Goal: Information Seeking & Learning: Compare options

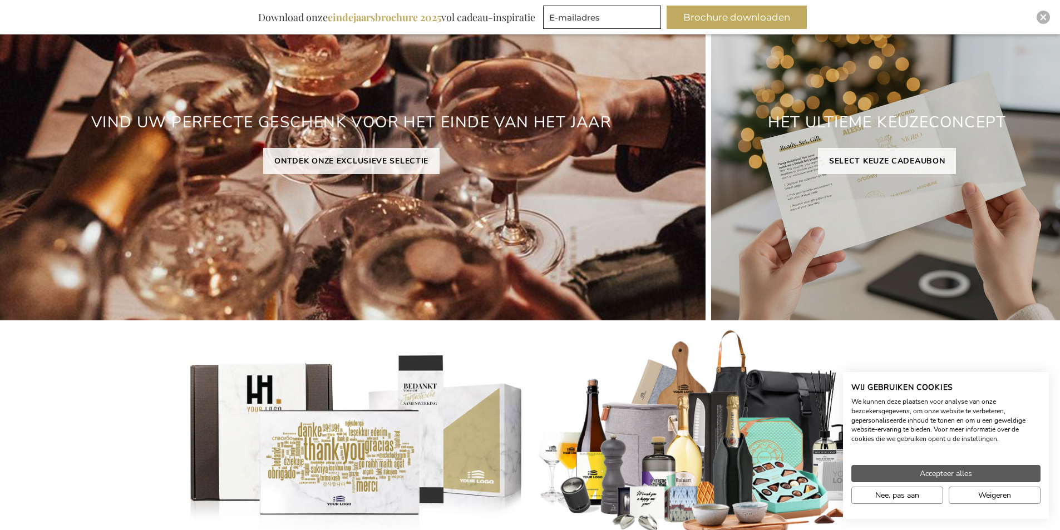
scroll to position [201, 0]
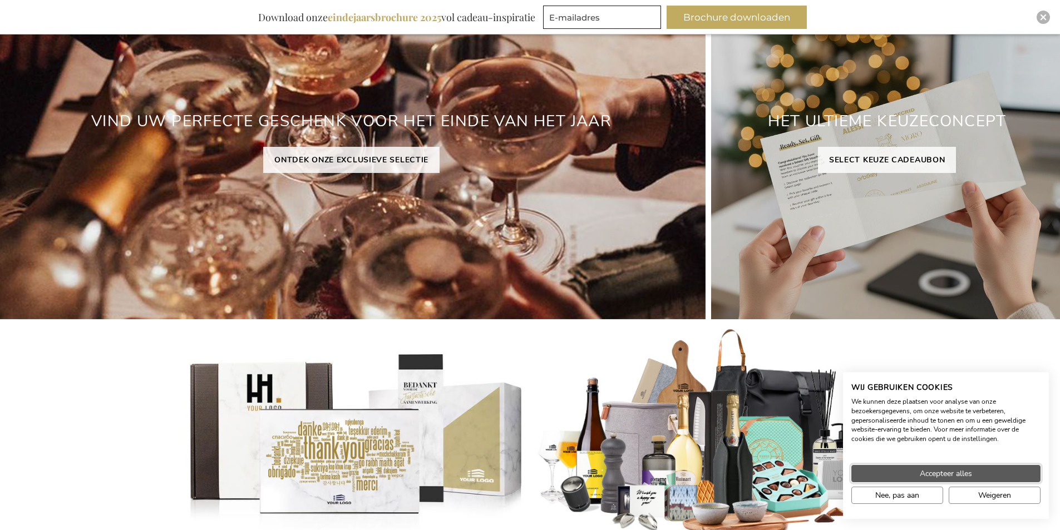
click at [922, 475] on span "Accepteer alles" at bounding box center [946, 474] width 52 height 12
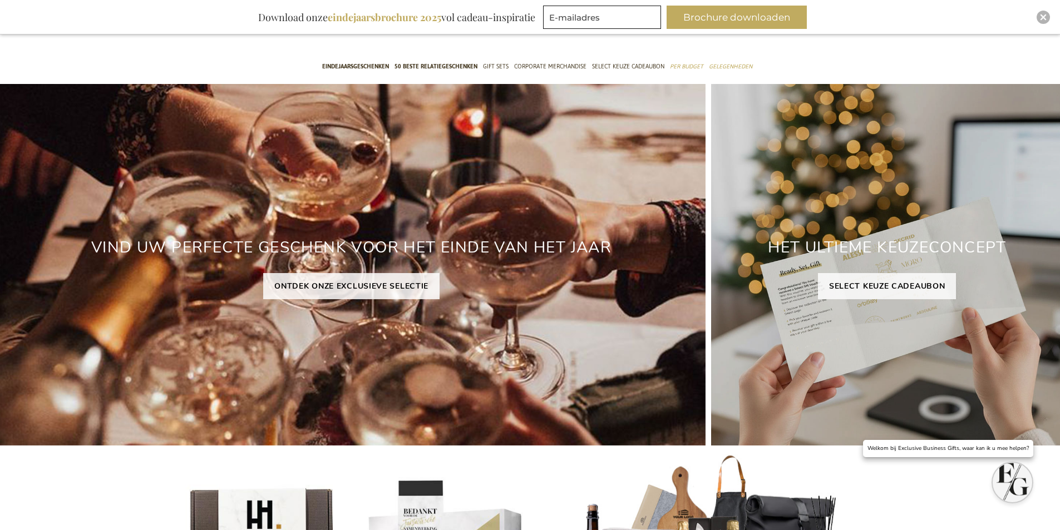
scroll to position [0, 0]
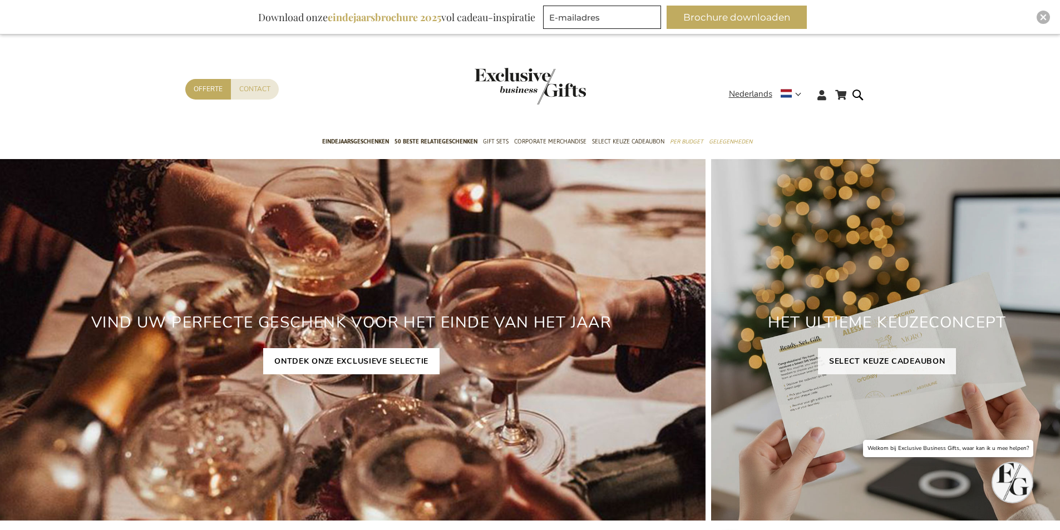
click at [420, 357] on link "ONTDEK ONZE EXCLUSIEVE SELECTIE" at bounding box center [351, 361] width 176 height 26
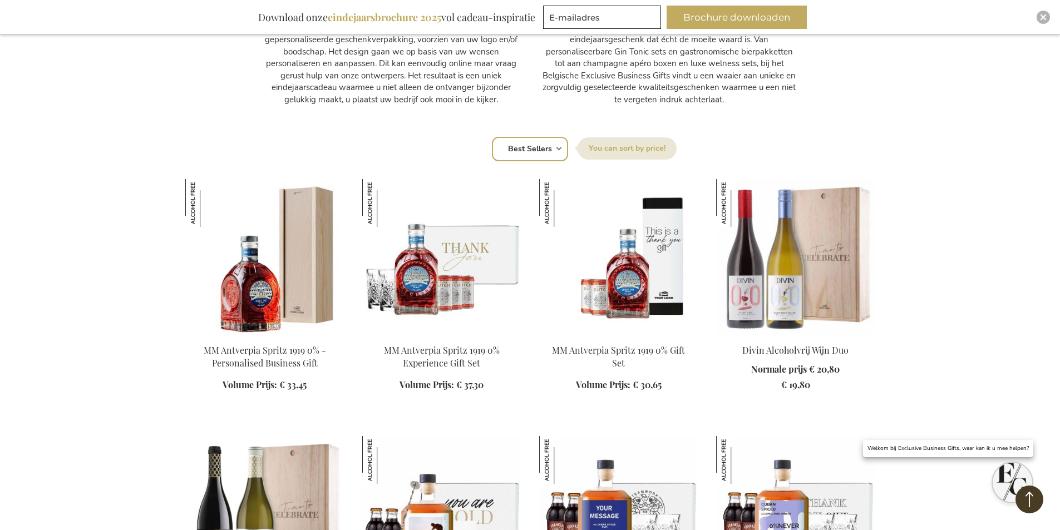
scroll to position [668, 0]
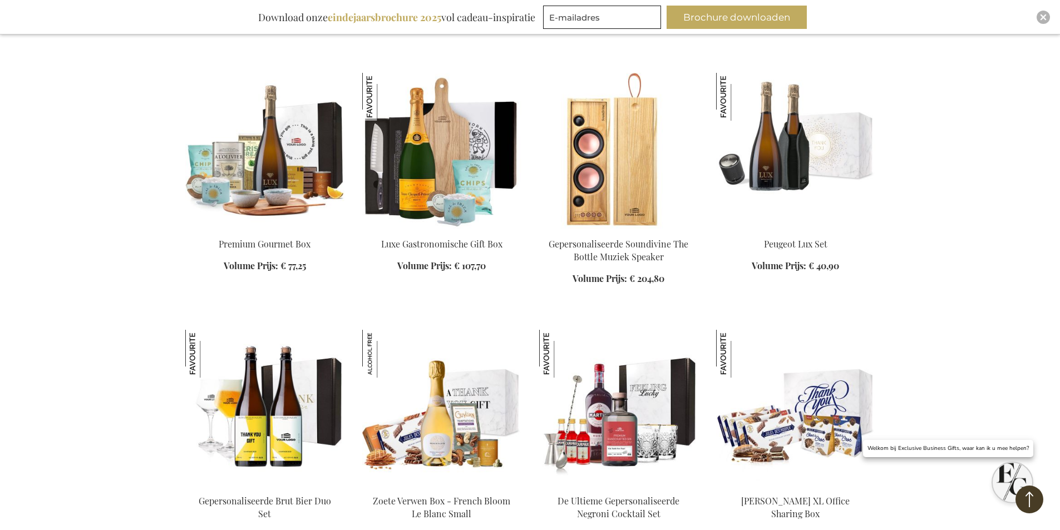
scroll to position [2559, 0]
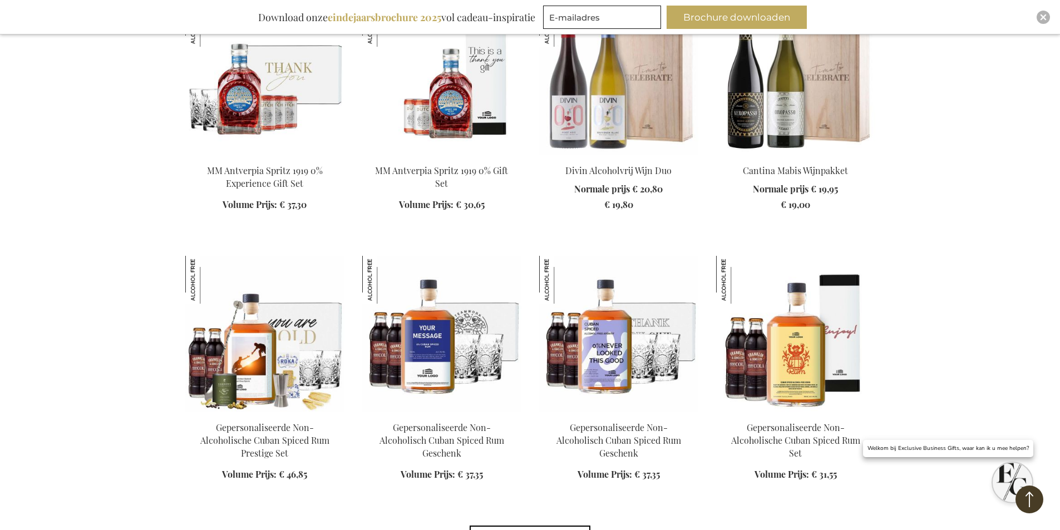
scroll to position [3561, 0]
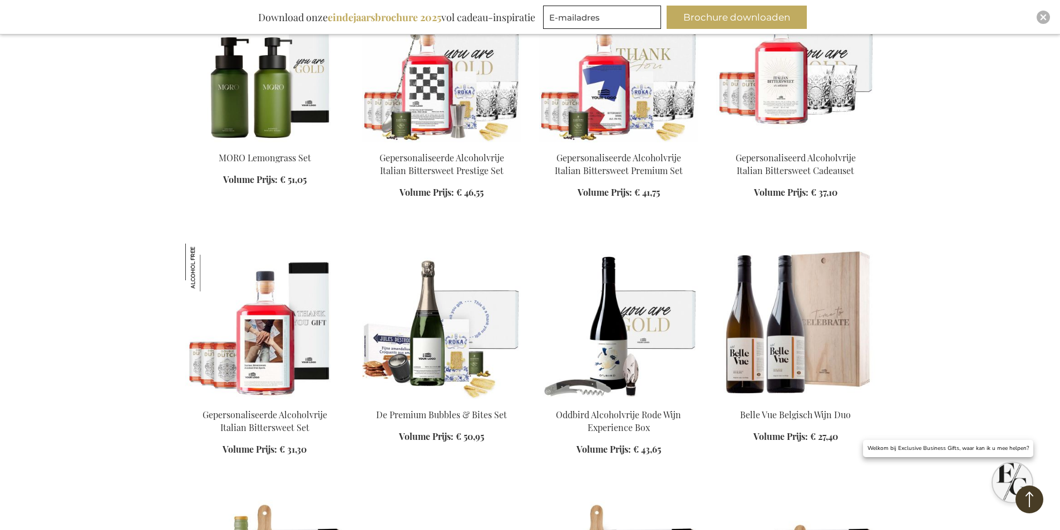
scroll to position [4395, 0]
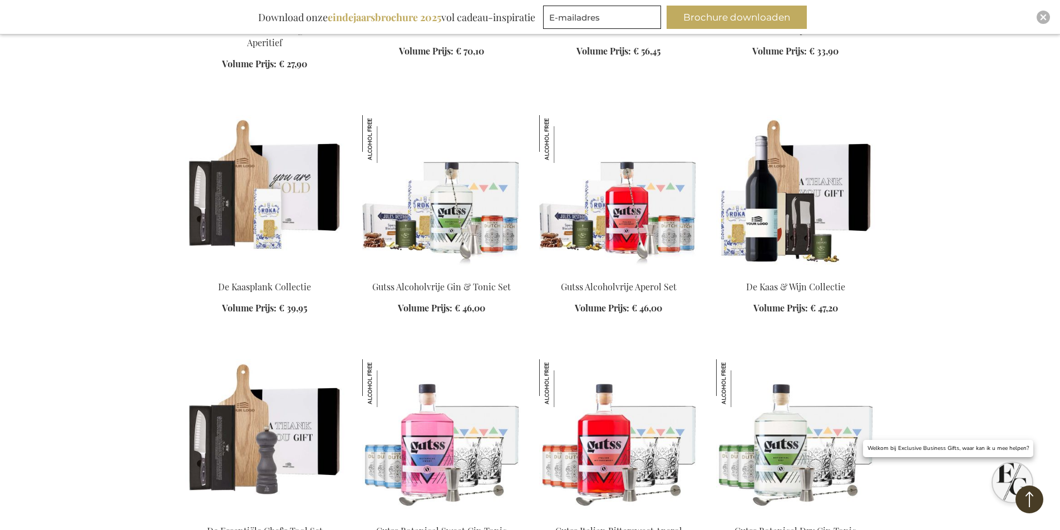
scroll to position [4896, 0]
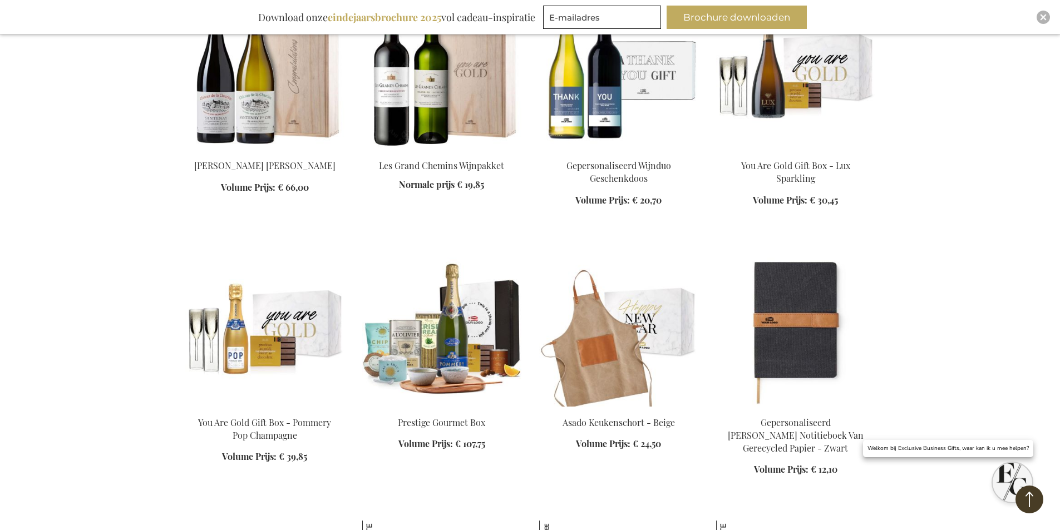
scroll to position [7733, 0]
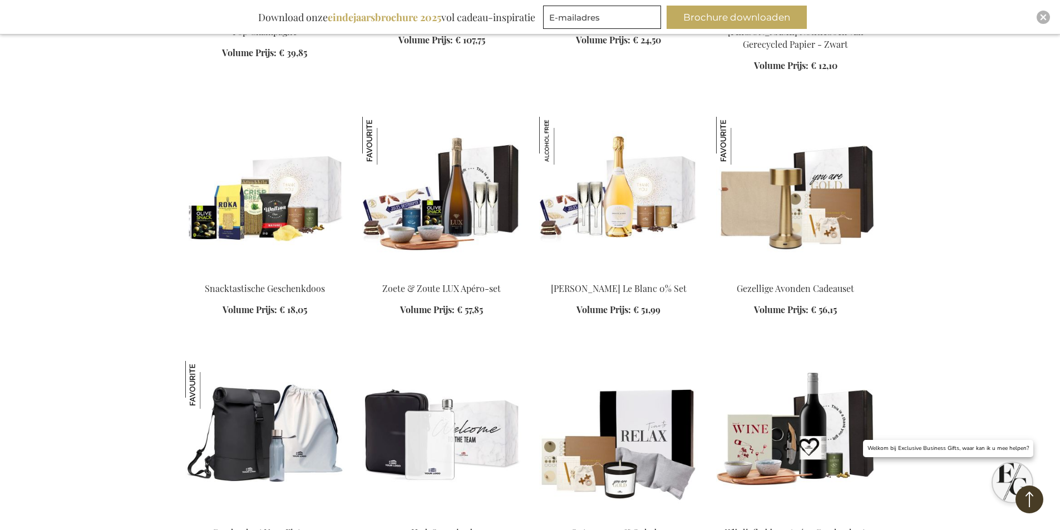
scroll to position [8011, 0]
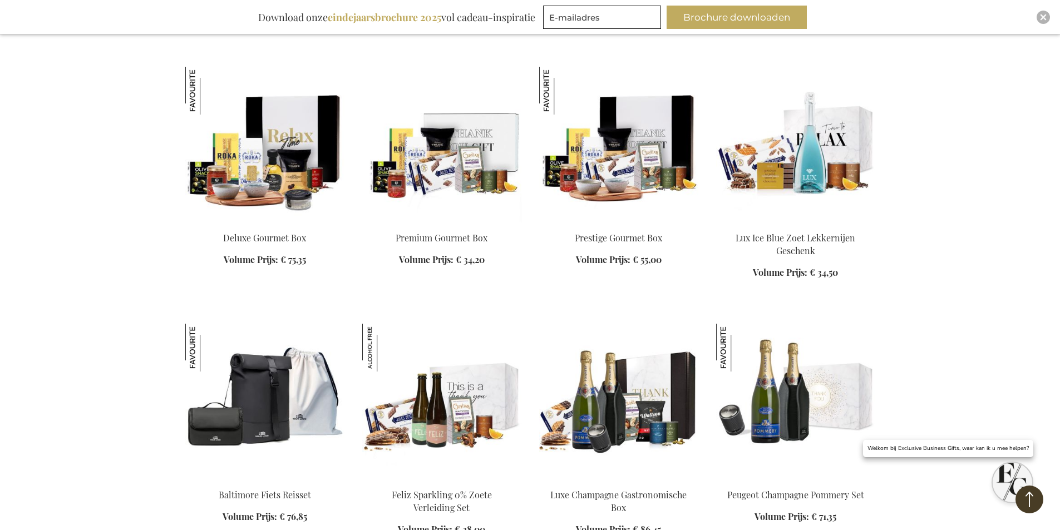
scroll to position [8734, 0]
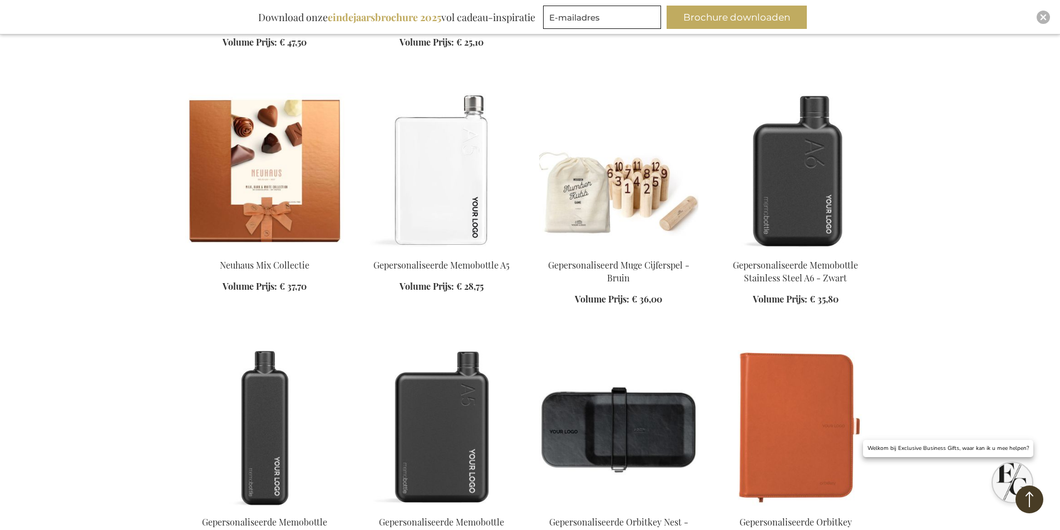
scroll to position [9513, 0]
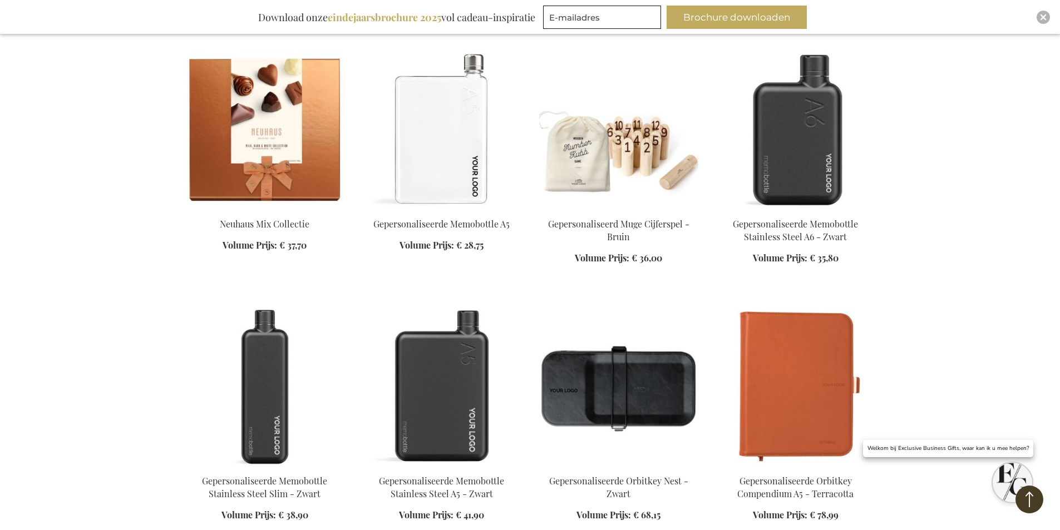
click at [420, 357] on img at bounding box center [441, 387] width 159 height 156
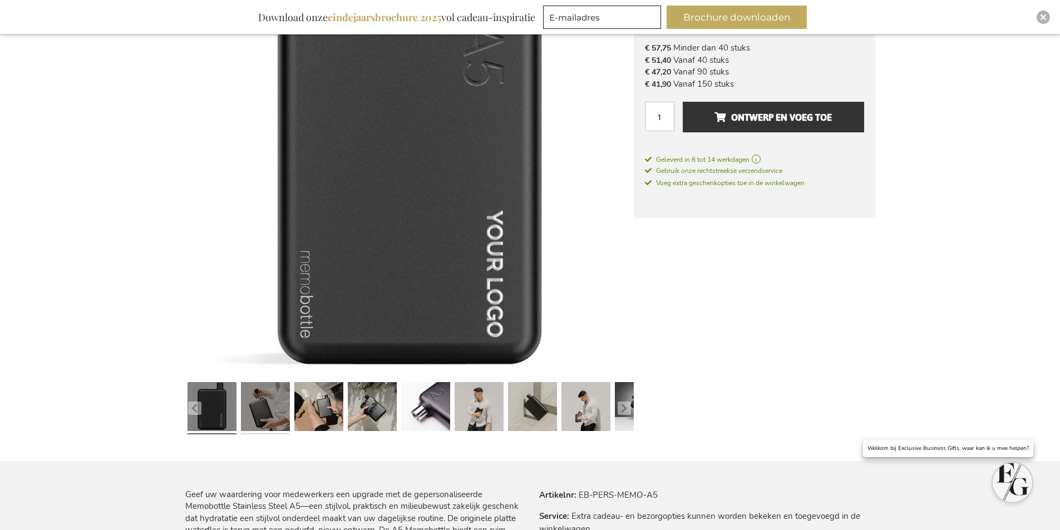
click at [279, 406] on link at bounding box center [265, 408] width 49 height 61
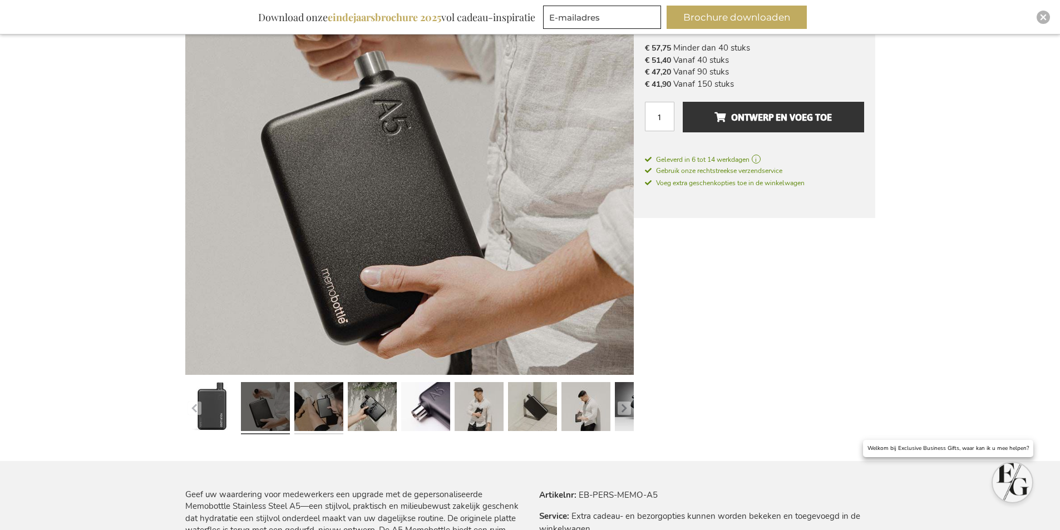
click at [314, 404] on link at bounding box center [318, 408] width 49 height 61
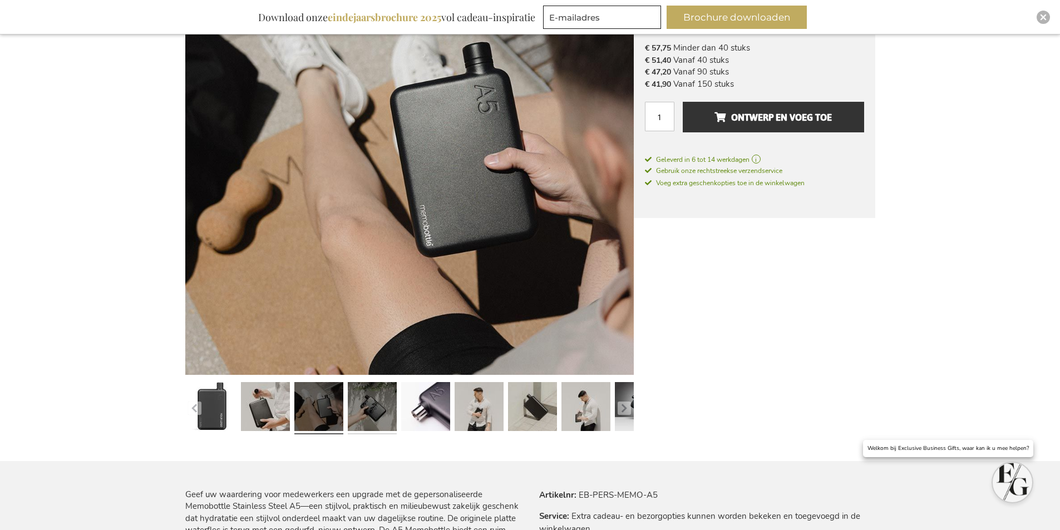
click at [348, 403] on link at bounding box center [372, 408] width 49 height 61
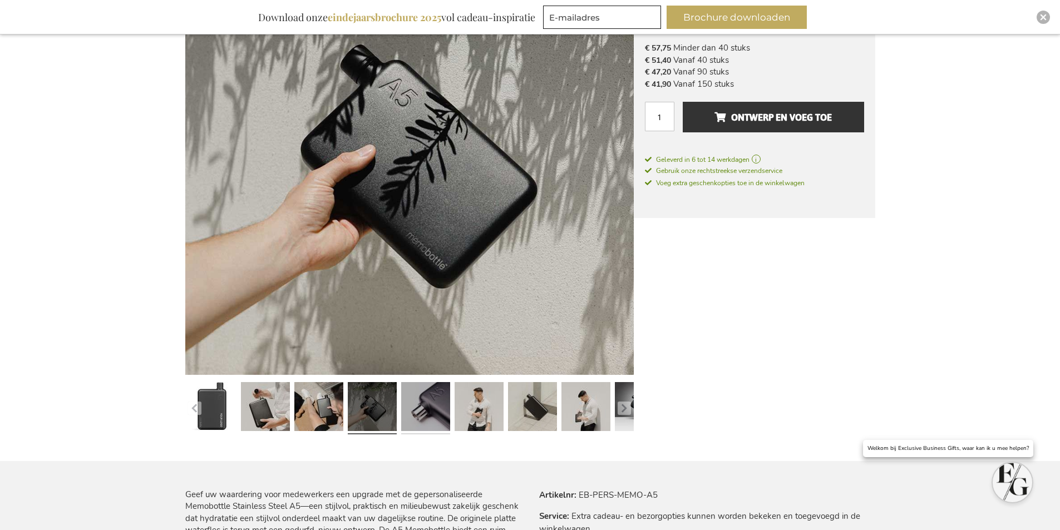
click at [412, 402] on link at bounding box center [425, 408] width 49 height 61
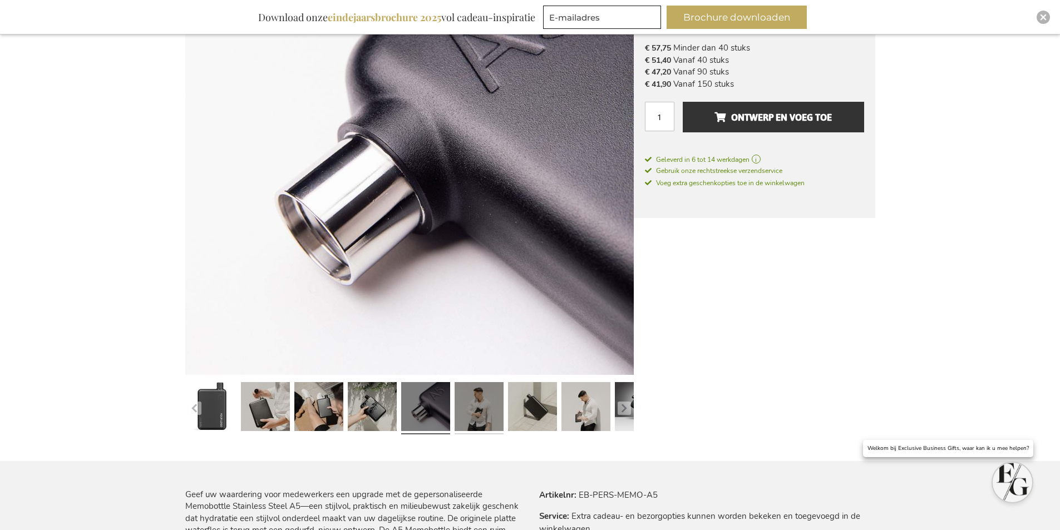
click at [470, 402] on link at bounding box center [479, 408] width 49 height 61
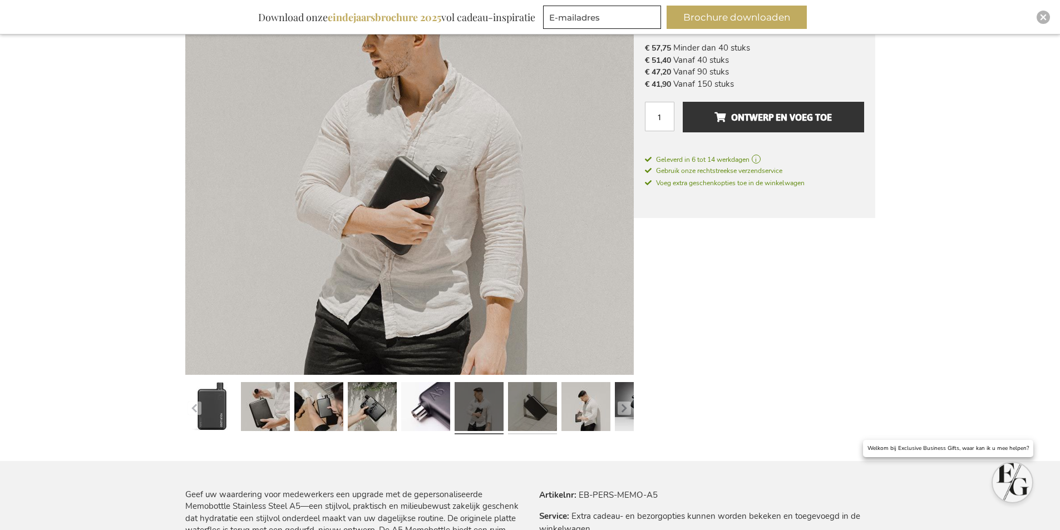
click at [524, 403] on link at bounding box center [532, 408] width 49 height 61
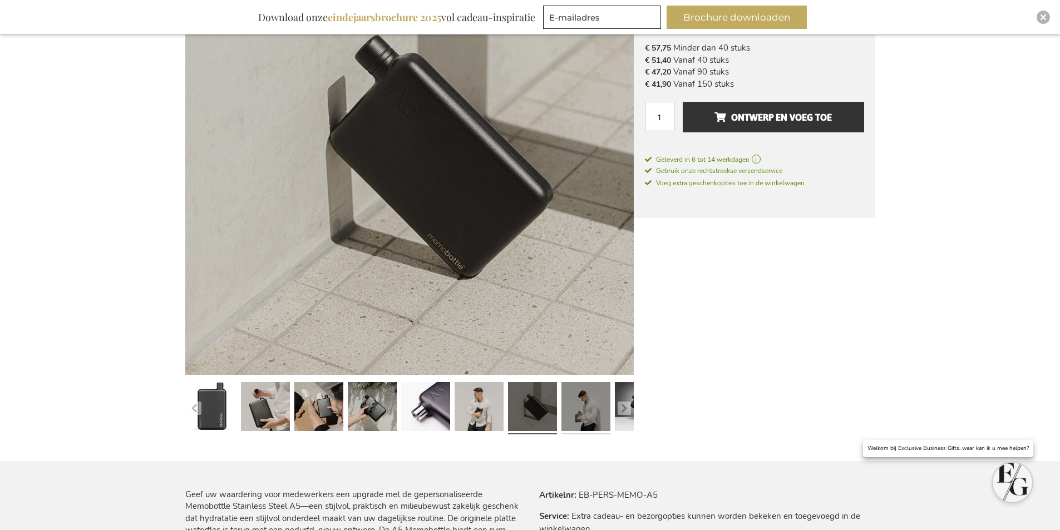
click at [576, 403] on link at bounding box center [585, 408] width 49 height 61
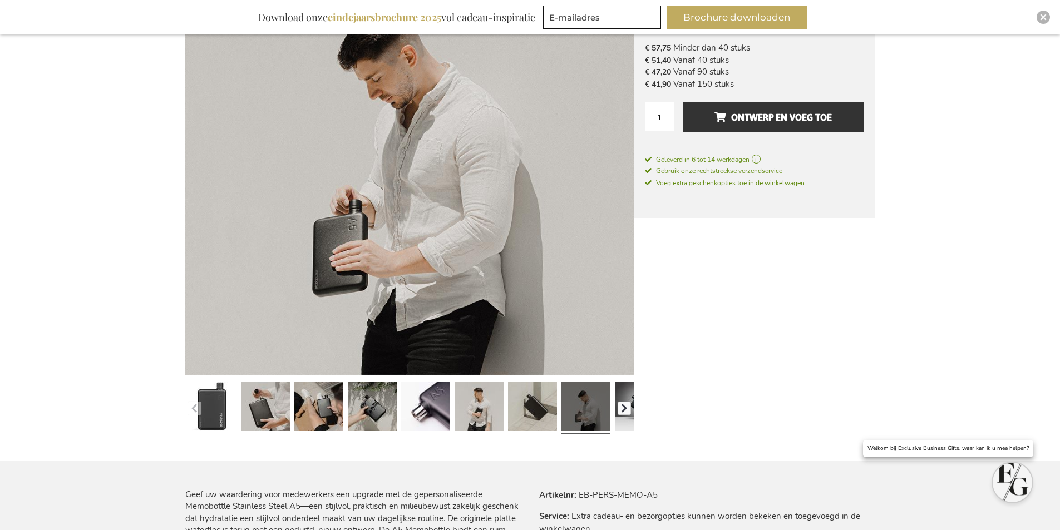
click at [624, 403] on button "button" at bounding box center [624, 408] width 13 height 13
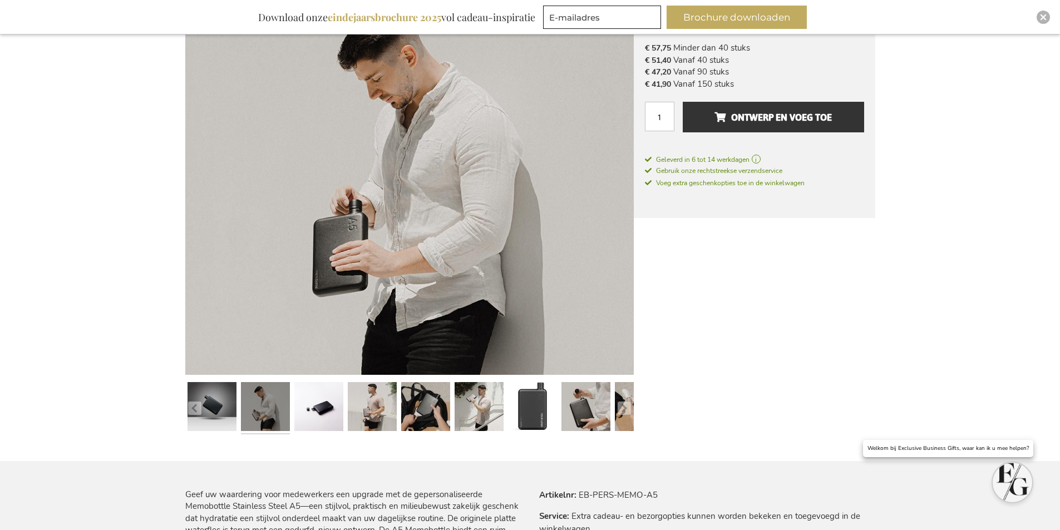
click at [265, 403] on link at bounding box center [265, 408] width 49 height 61
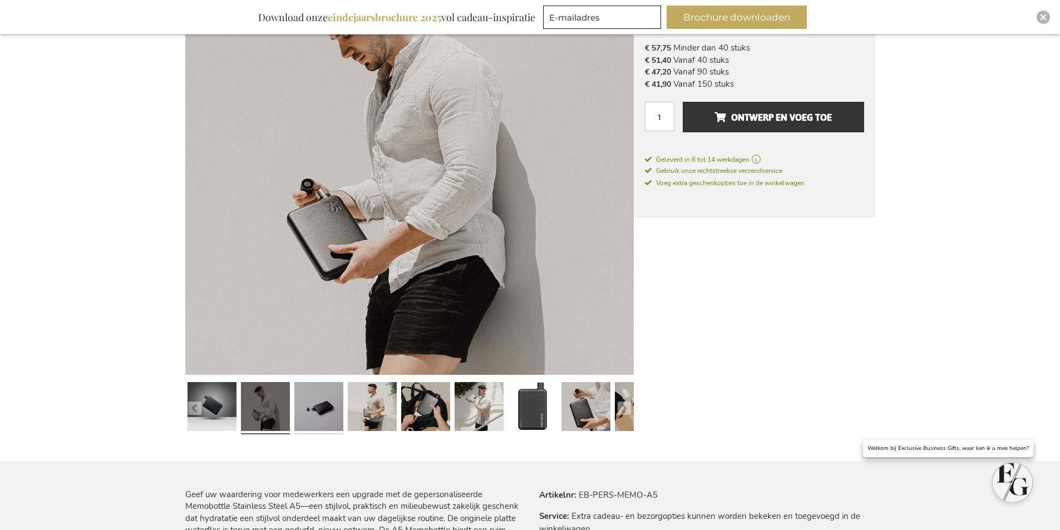
click at [321, 402] on link at bounding box center [318, 408] width 49 height 61
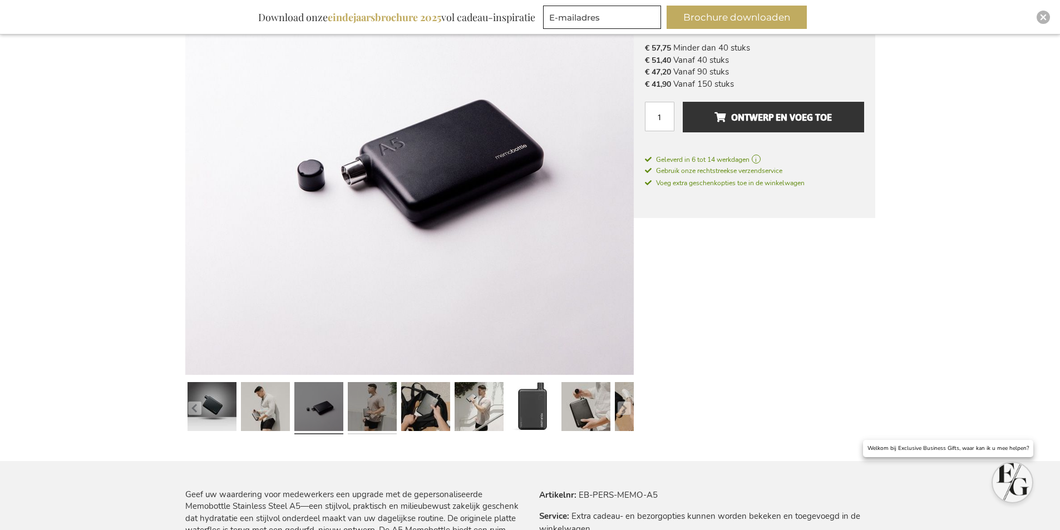
click at [362, 403] on link at bounding box center [372, 408] width 49 height 61
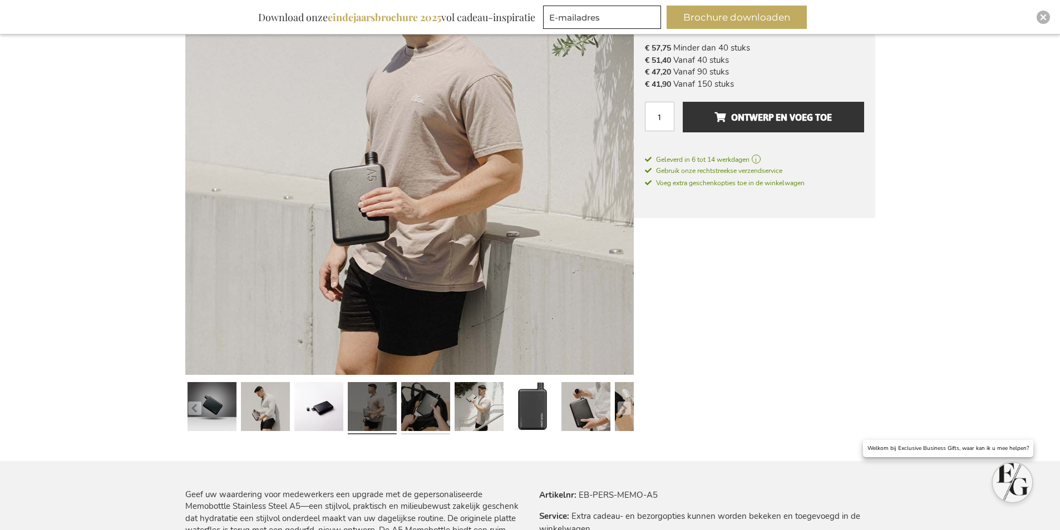
click at [409, 403] on link at bounding box center [425, 408] width 49 height 61
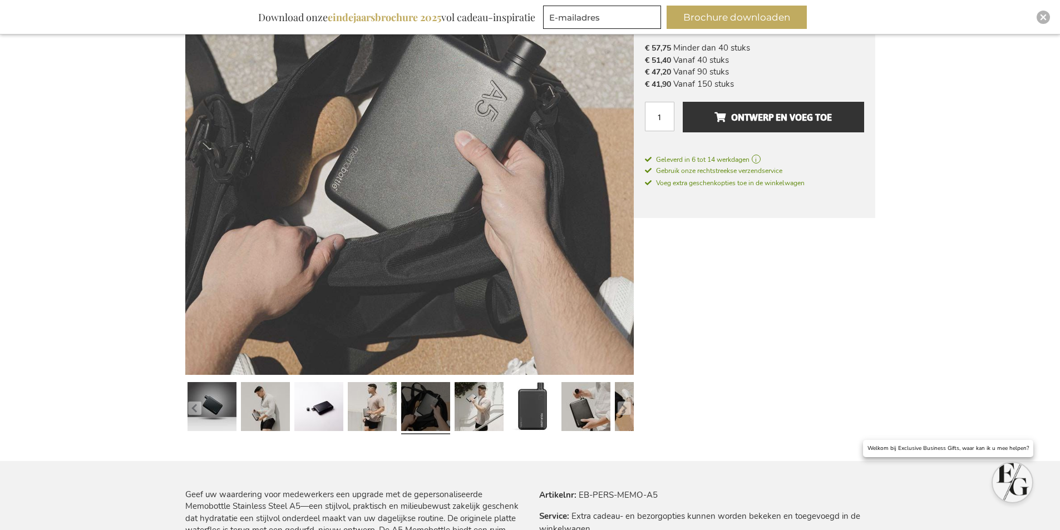
click at [442, 403] on link at bounding box center [425, 408] width 49 height 61
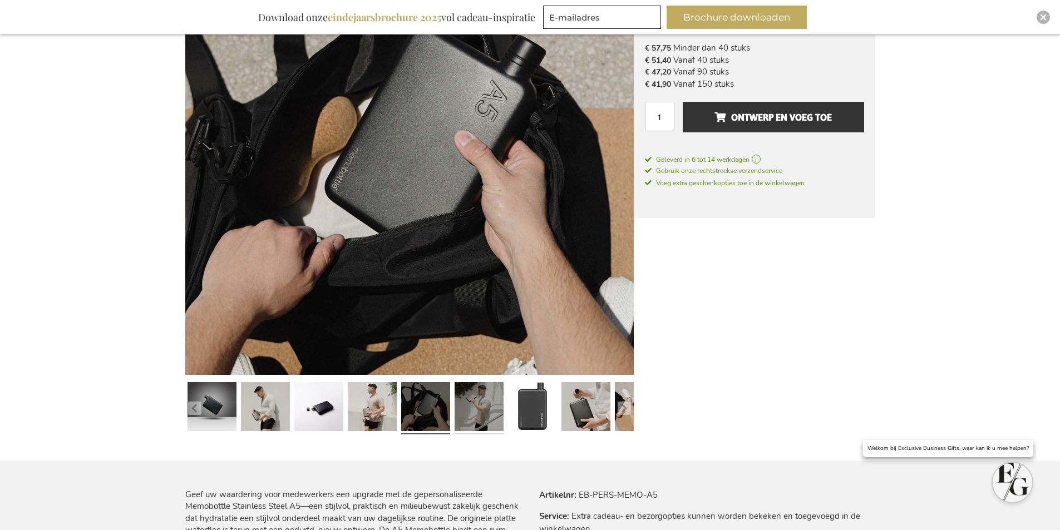
click at [488, 404] on link at bounding box center [479, 408] width 49 height 61
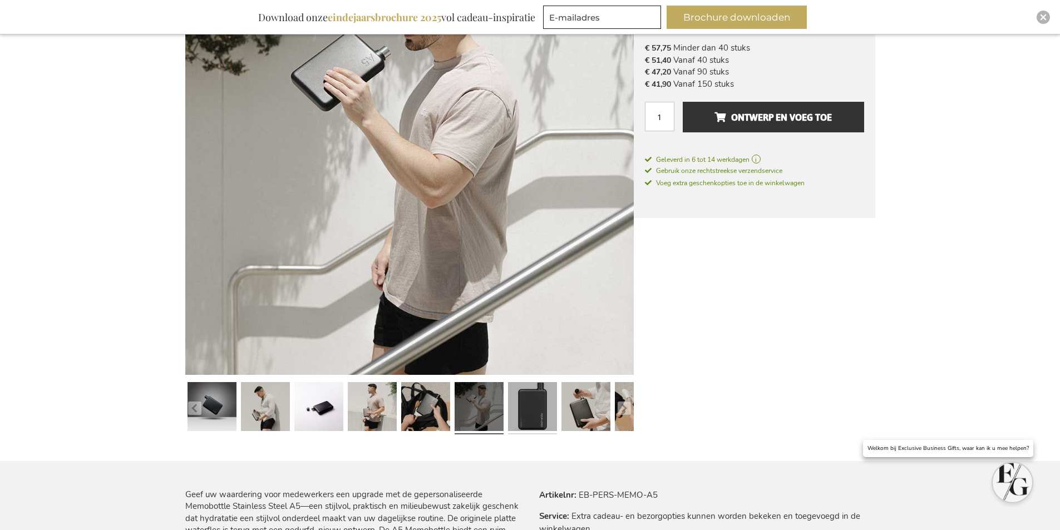
click at [517, 404] on link at bounding box center [532, 408] width 49 height 61
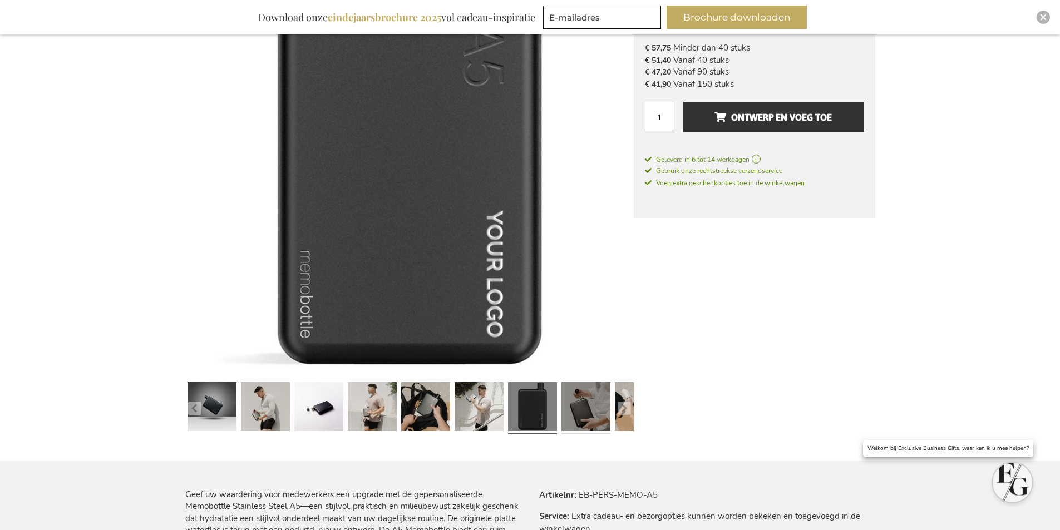
drag, startPoint x: 571, startPoint y: 404, endPoint x: 597, endPoint y: 404, distance: 25.6
click at [574, 404] on link at bounding box center [585, 408] width 49 height 61
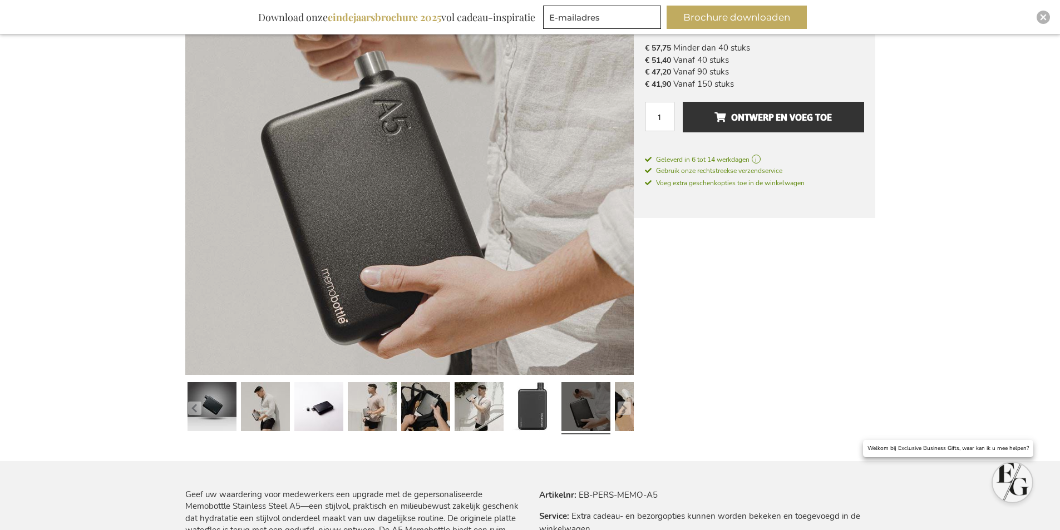
click at [604, 404] on link at bounding box center [585, 408] width 49 height 61
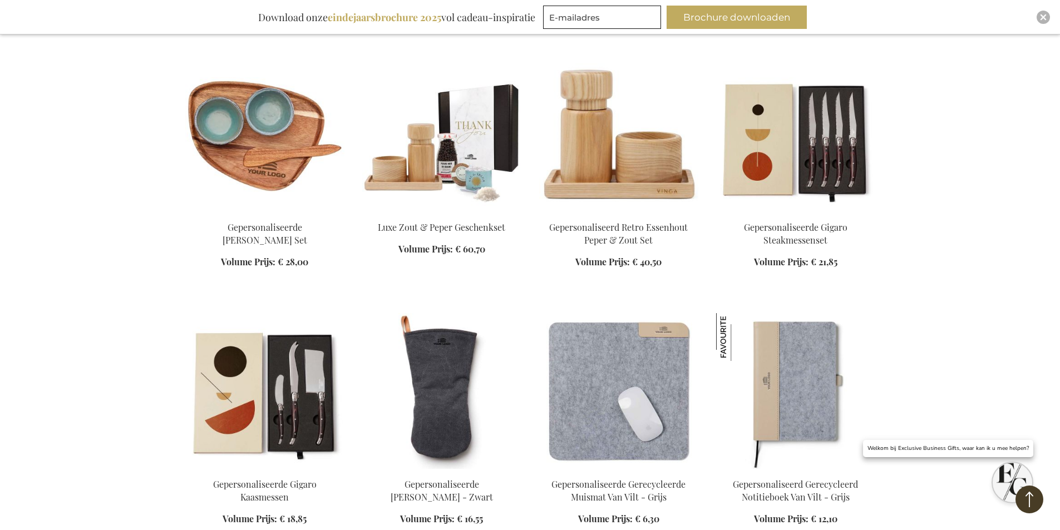
scroll to position [1280, 0]
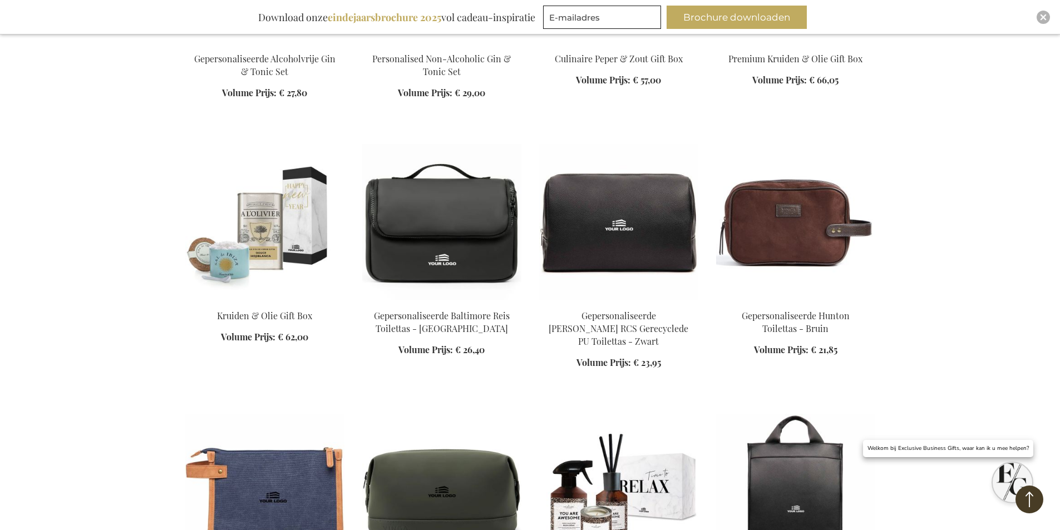
scroll to position [2058, 0]
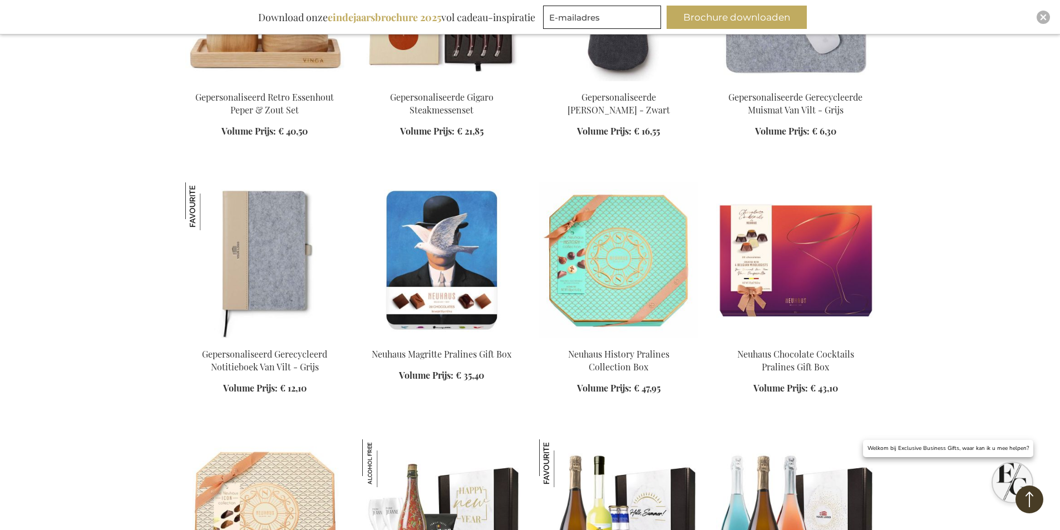
scroll to position [3449, 0]
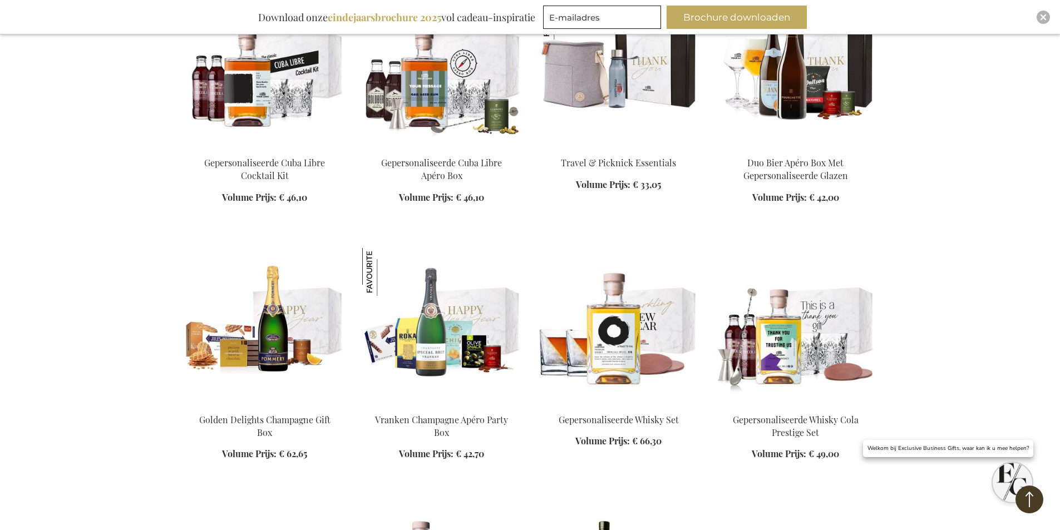
scroll to position [4562, 0]
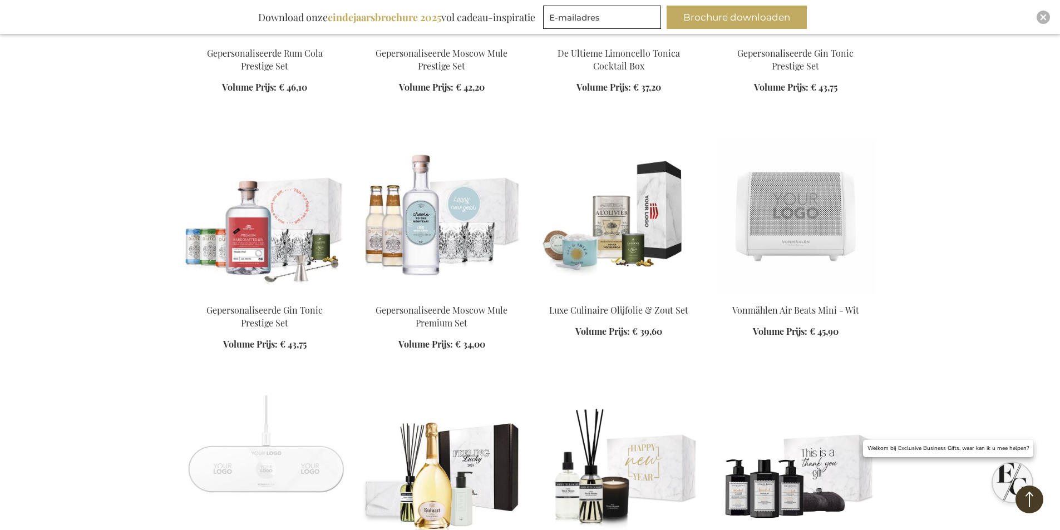
scroll to position [5174, 0]
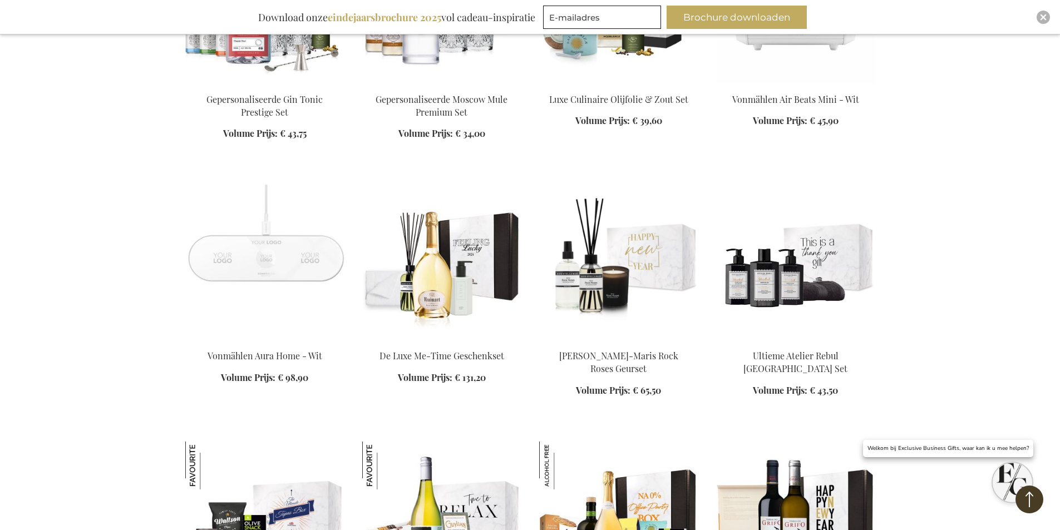
scroll to position [5396, 0]
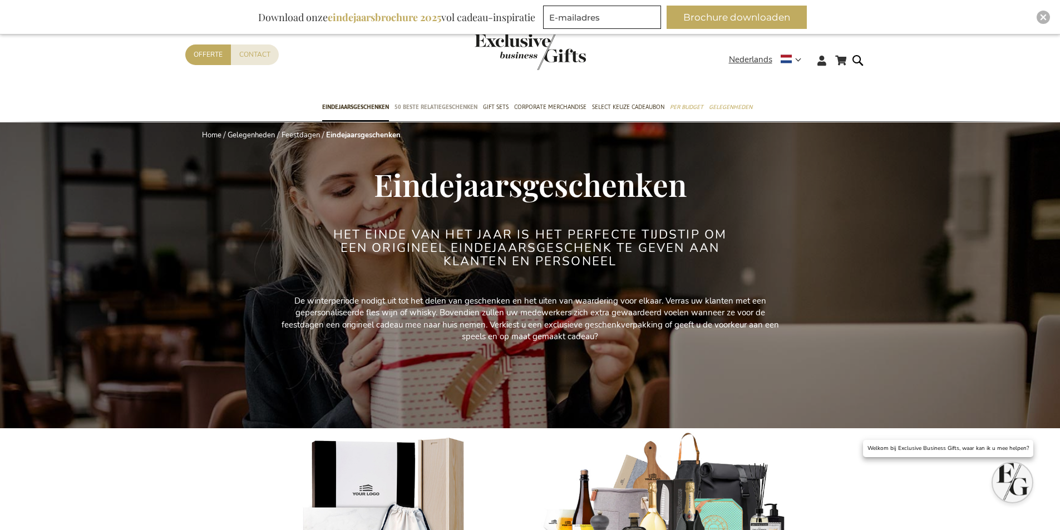
click at [401, 103] on span "50 beste relatiegeschenken" at bounding box center [435, 107] width 83 height 12
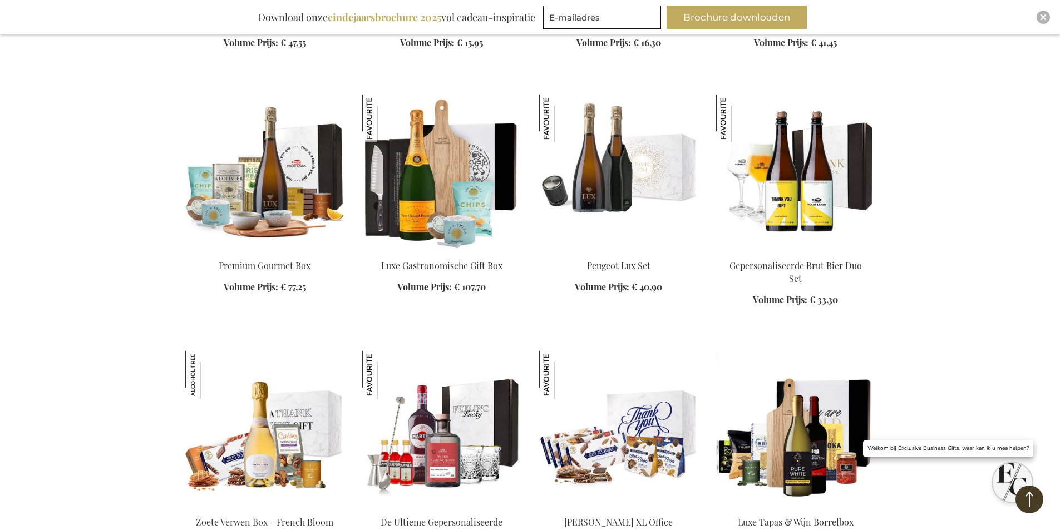
scroll to position [1725, 0]
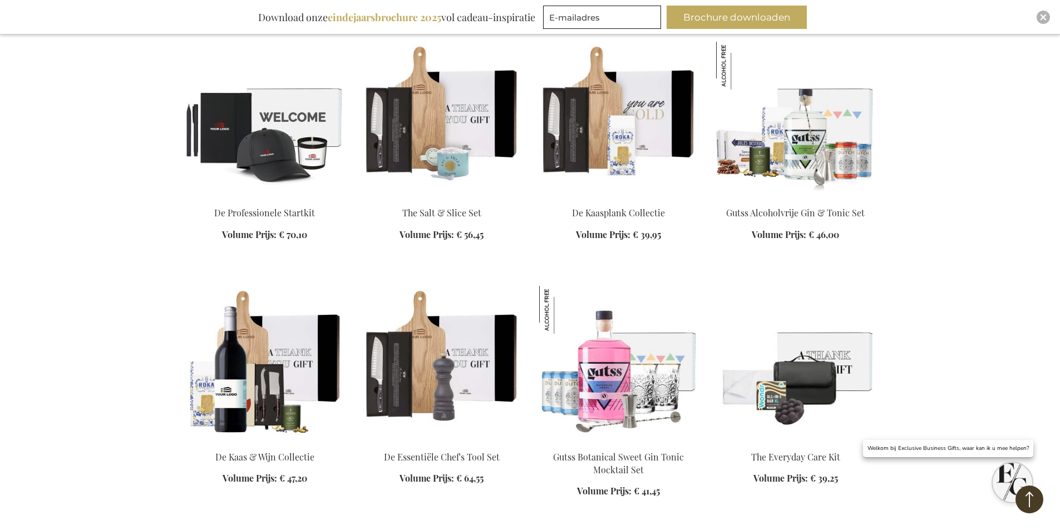
scroll to position [2503, 0]
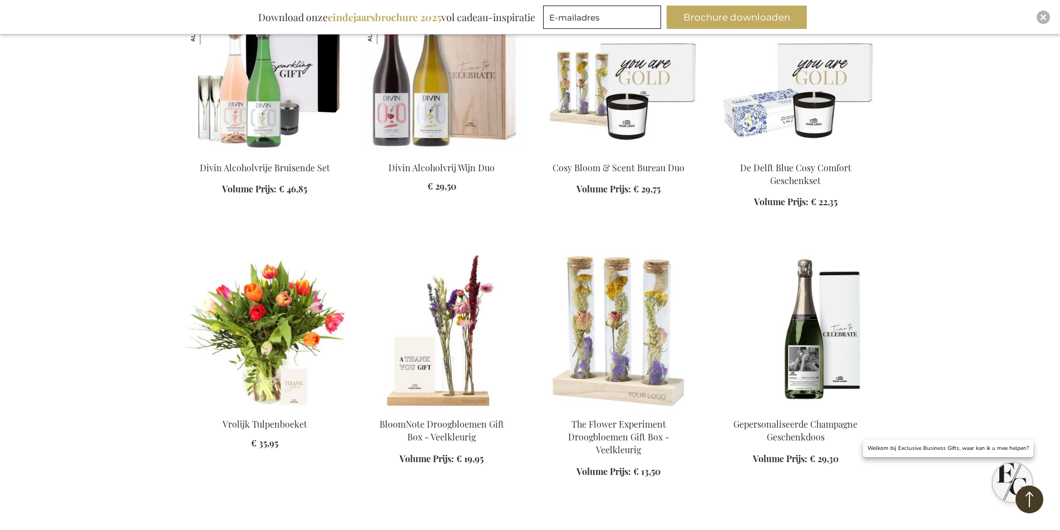
scroll to position [3282, 0]
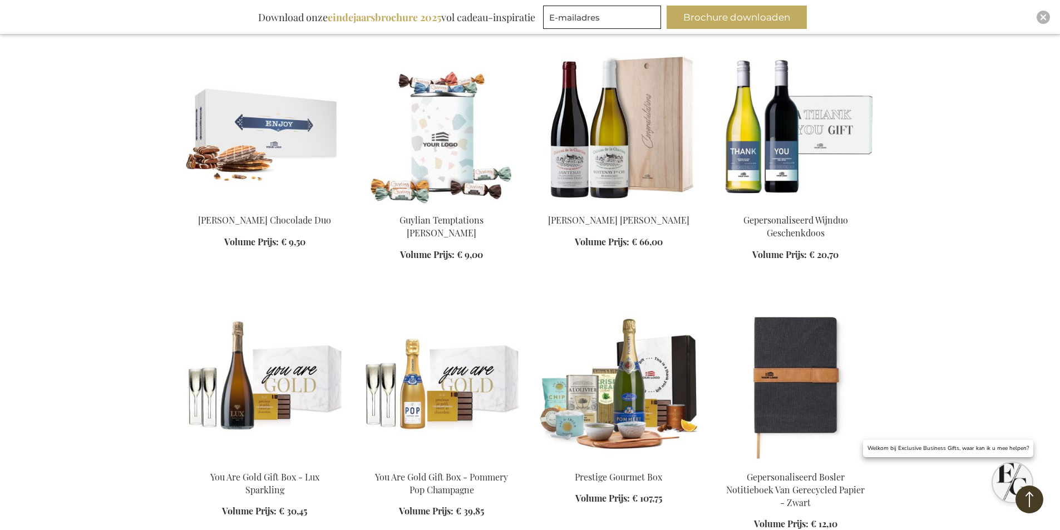
scroll to position [4117, 0]
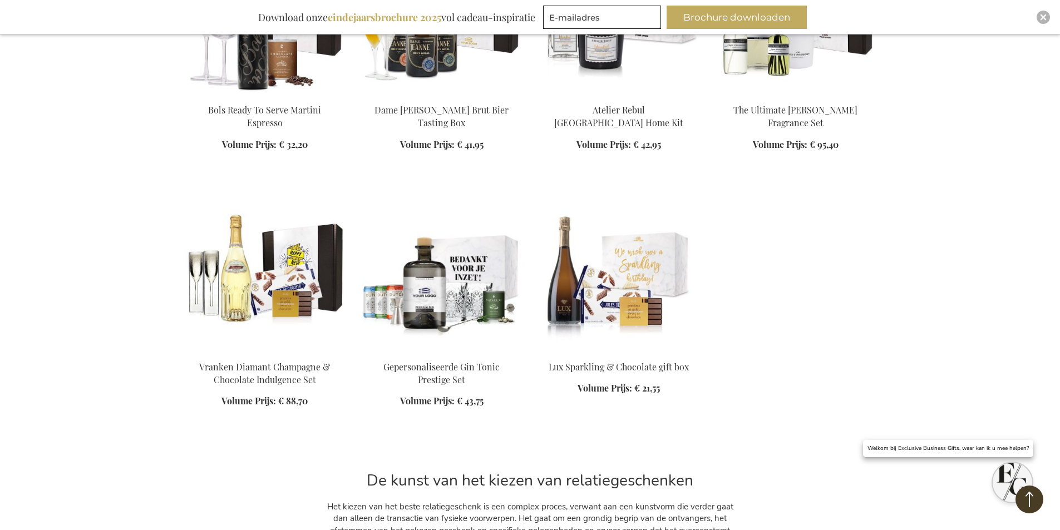
scroll to position [8790, 0]
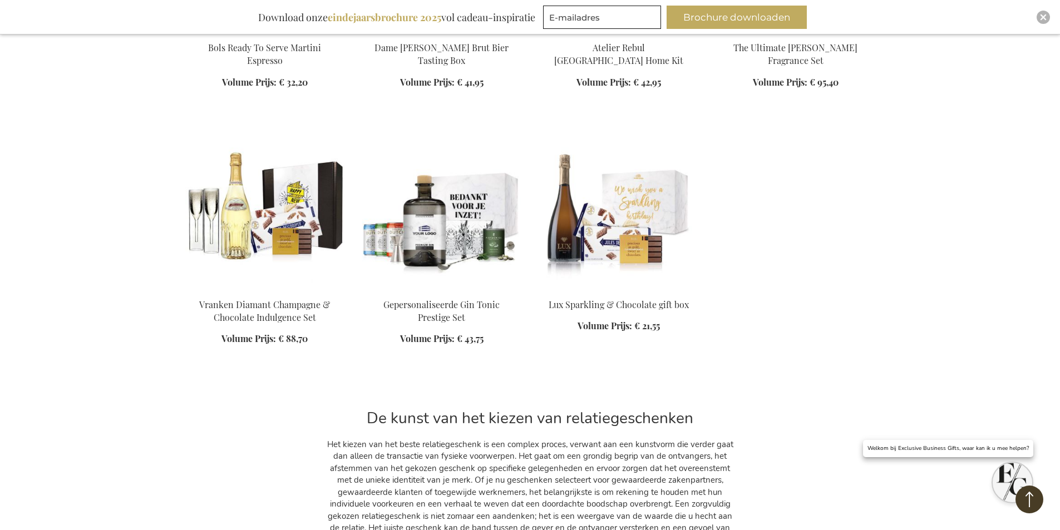
scroll to position [8734, 0]
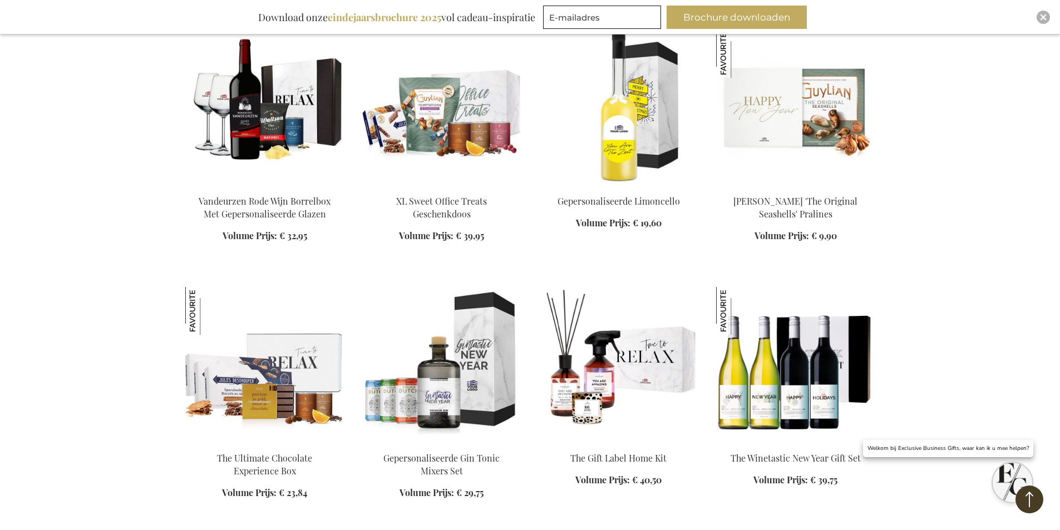
scroll to position [7900, 0]
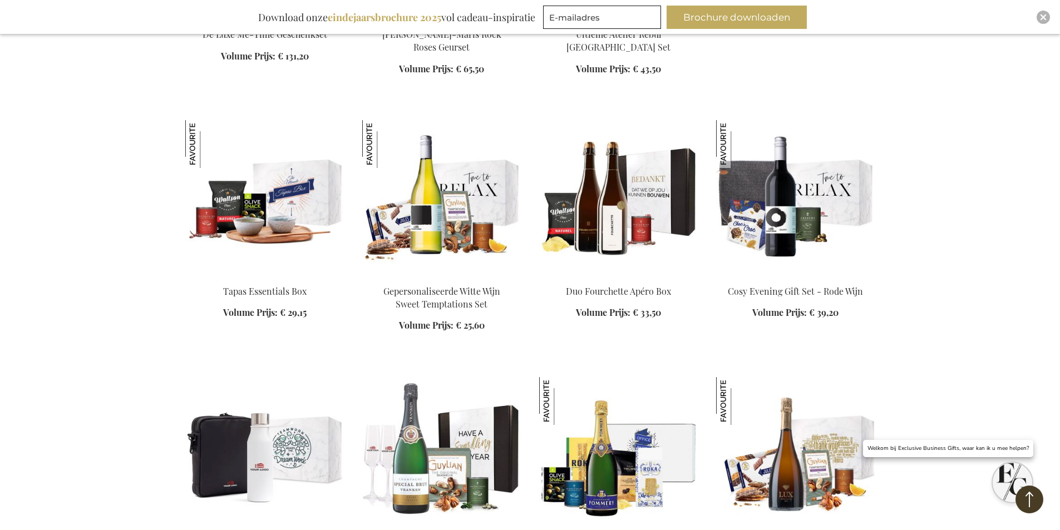
scroll to position [7121, 0]
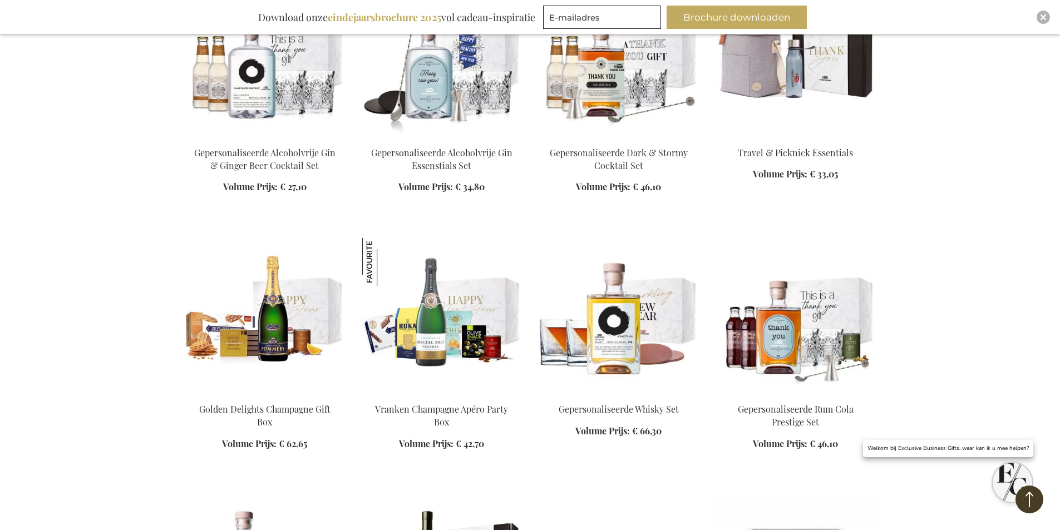
scroll to position [6342, 0]
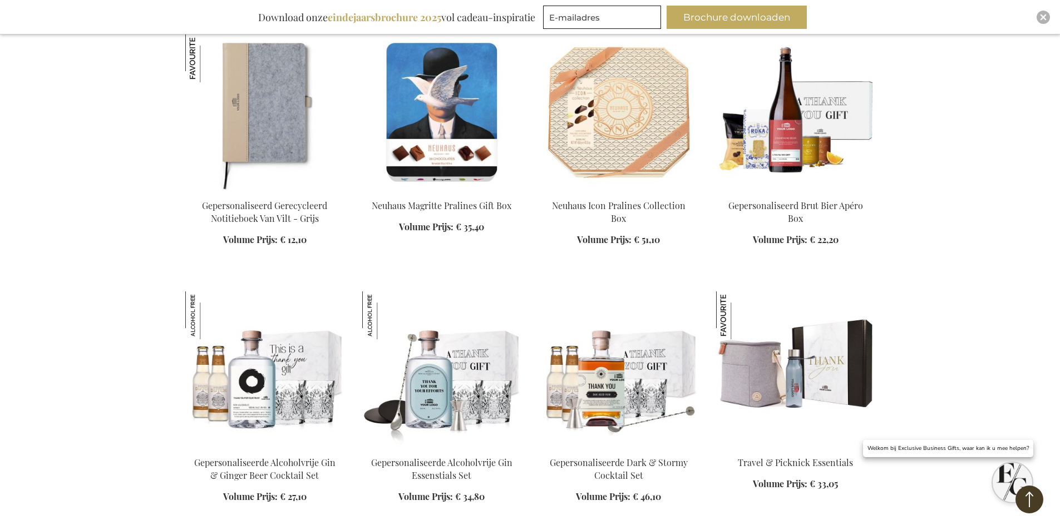
scroll to position [5953, 0]
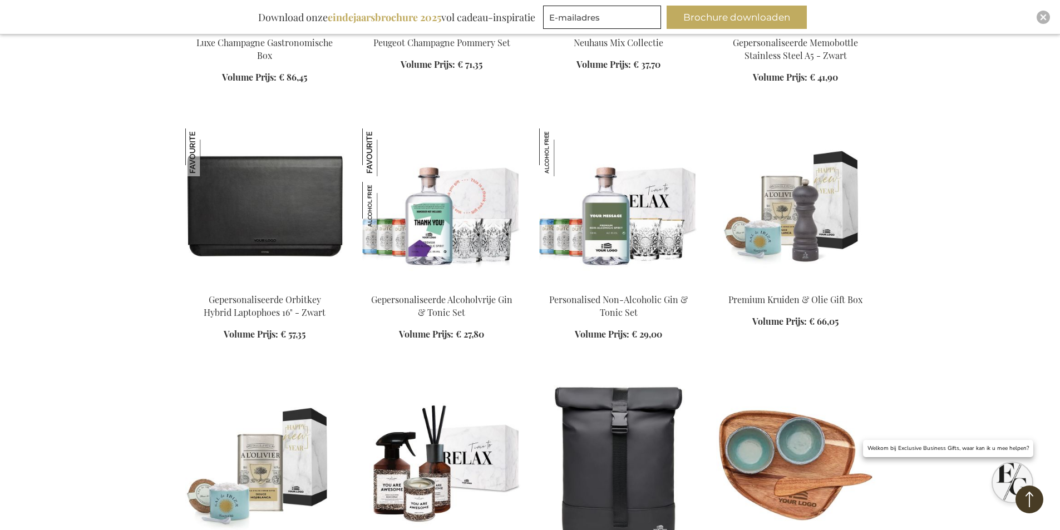
scroll to position [5452, 0]
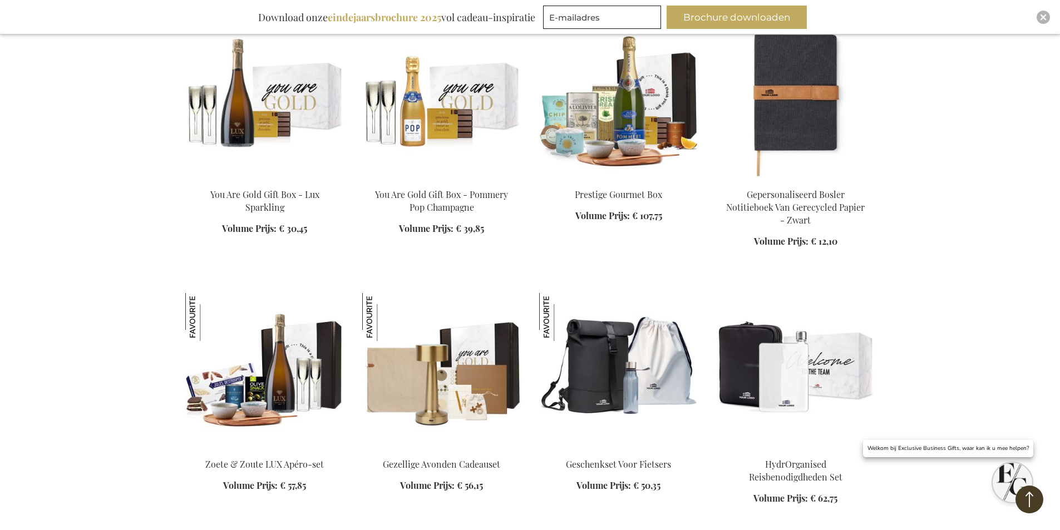
scroll to position [4284, 0]
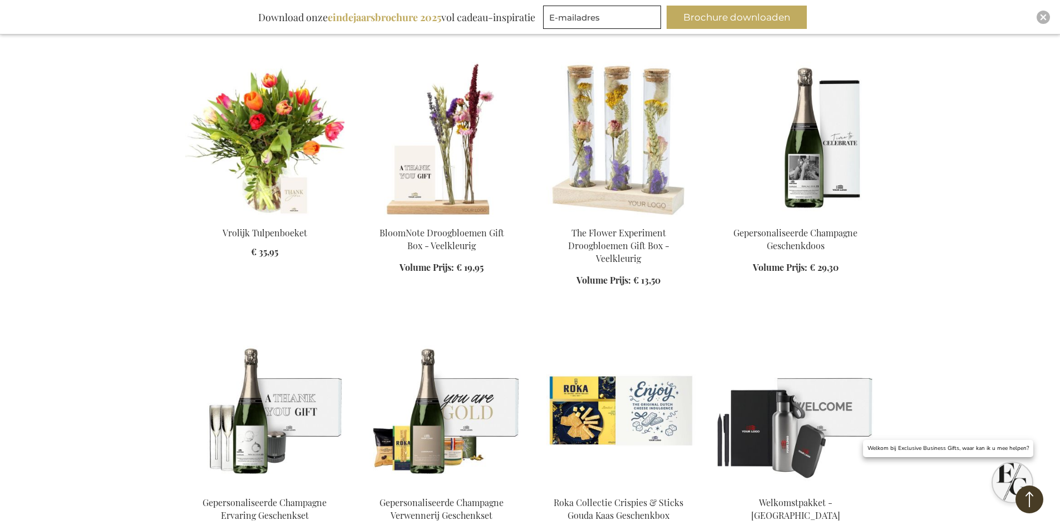
scroll to position [3449, 0]
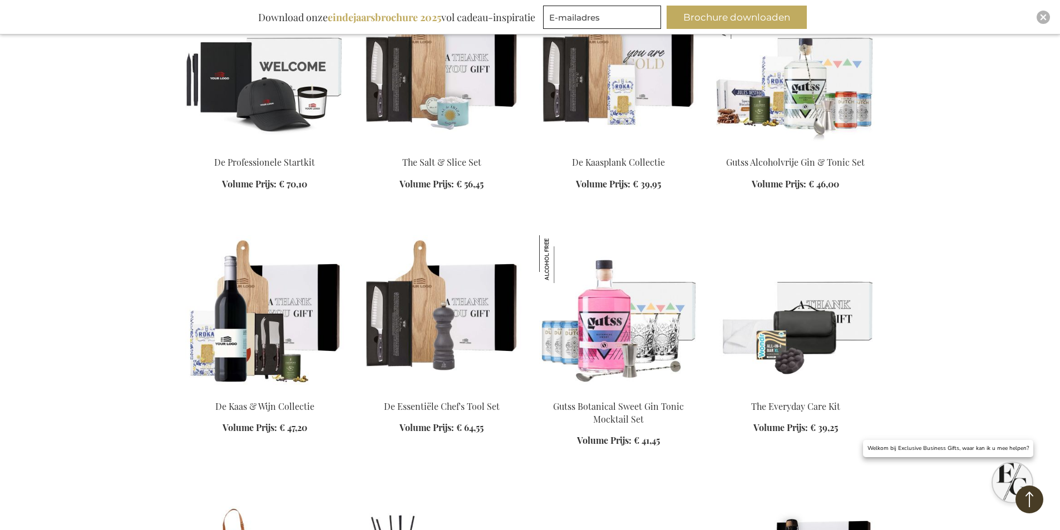
scroll to position [2503, 0]
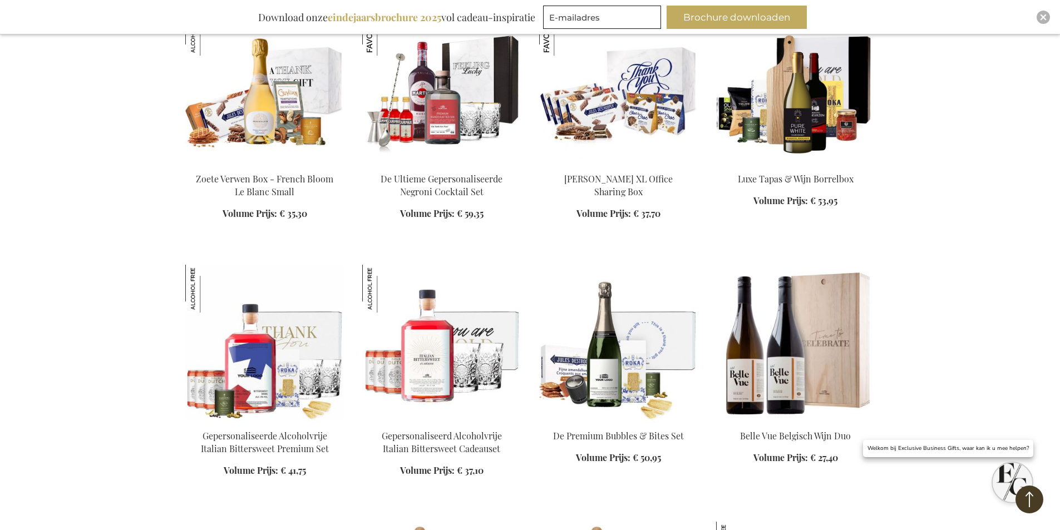
scroll to position [2003, 0]
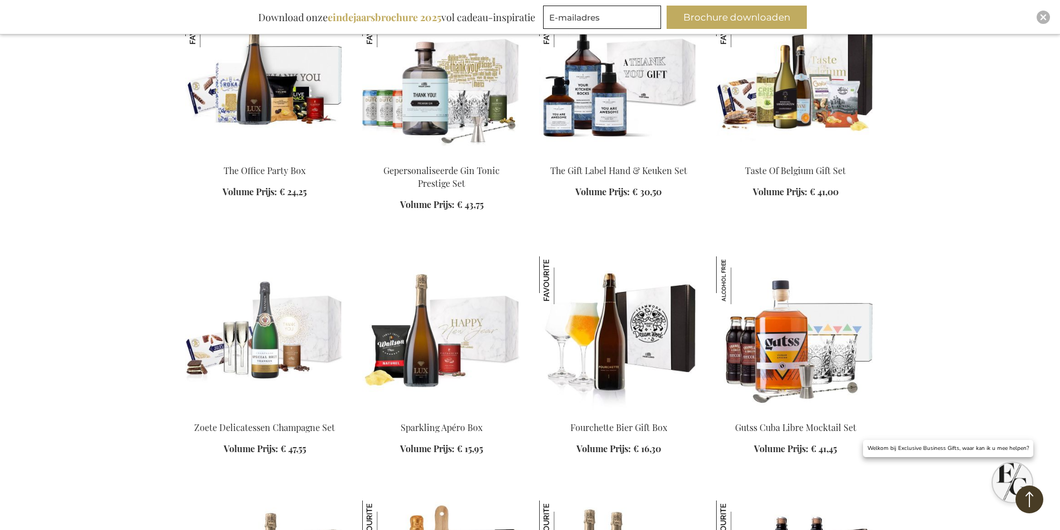
scroll to position [1168, 0]
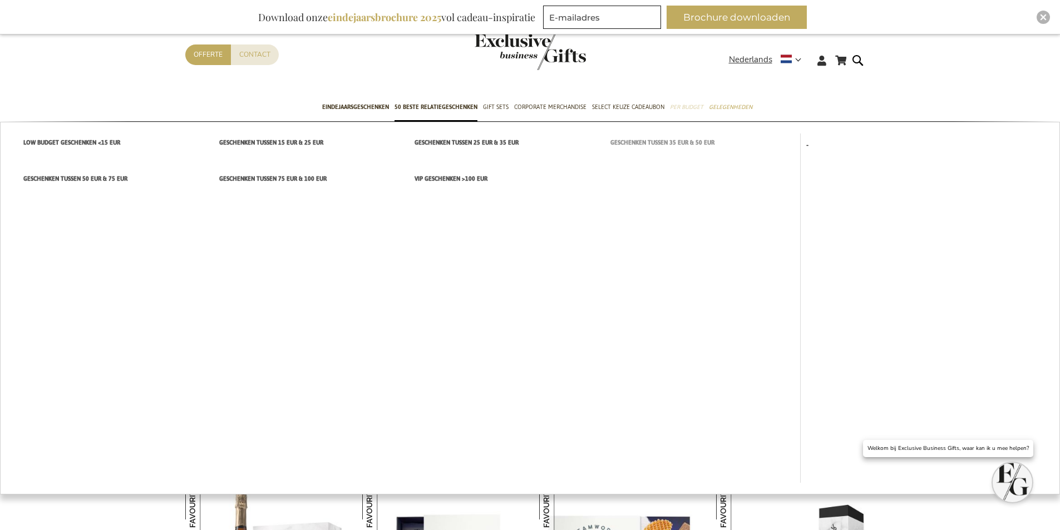
click at [630, 145] on span "Geschenken tussen 35 EUR & 50 EUR" at bounding box center [662, 143] width 104 height 12
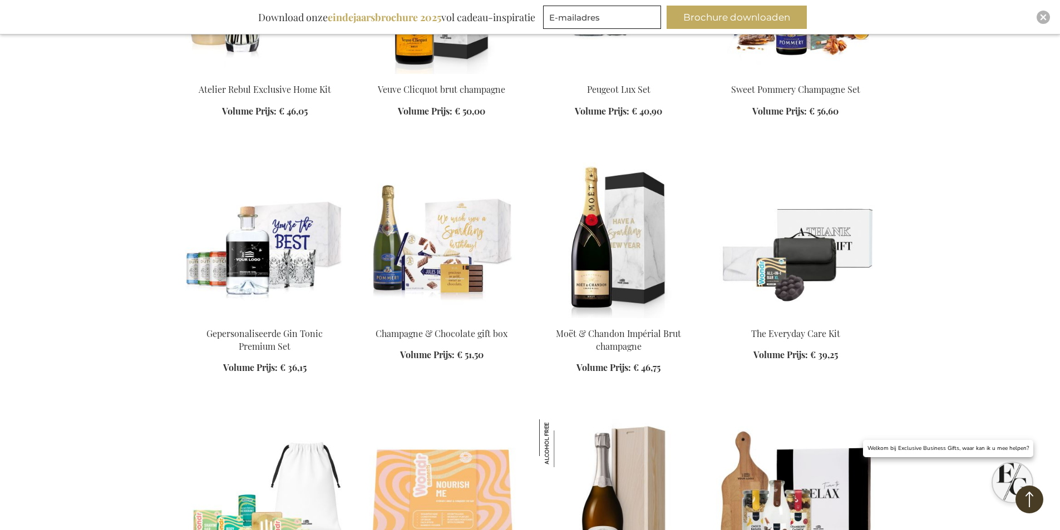
scroll to position [1113, 0]
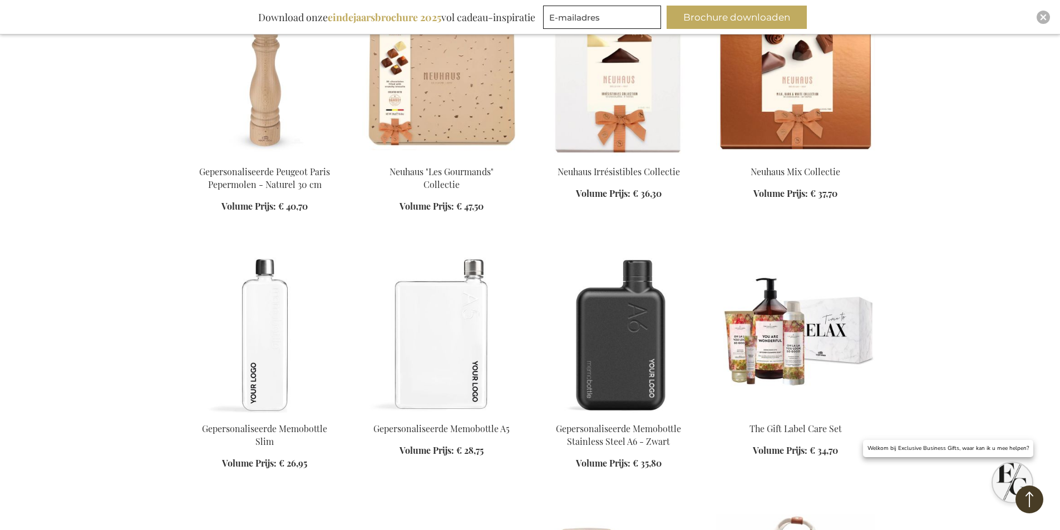
scroll to position [2337, 0]
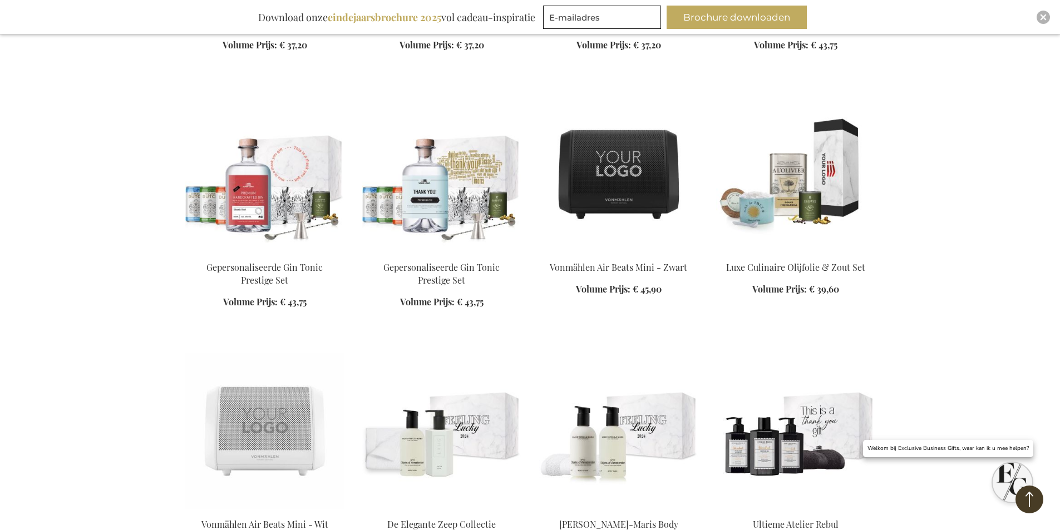
scroll to position [5063, 0]
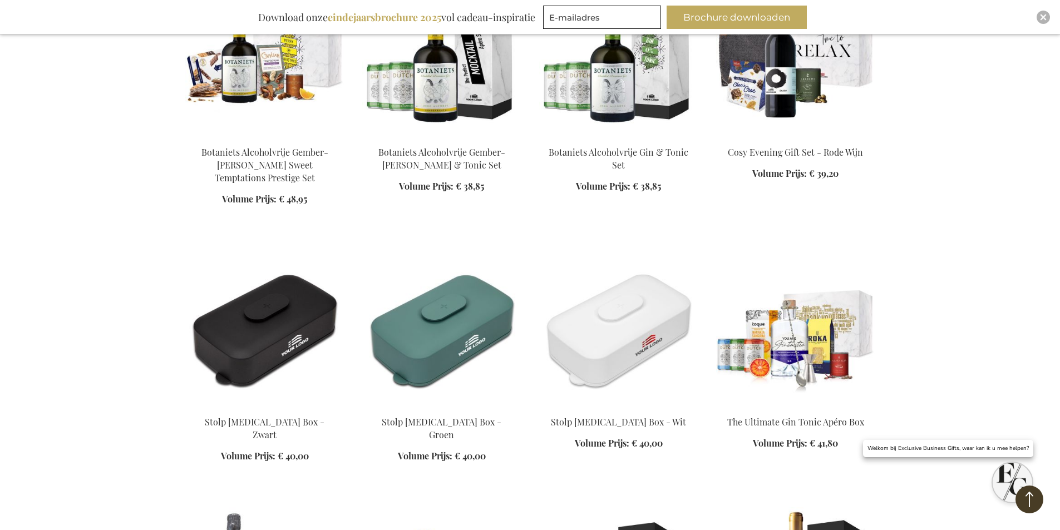
scroll to position [6287, 0]
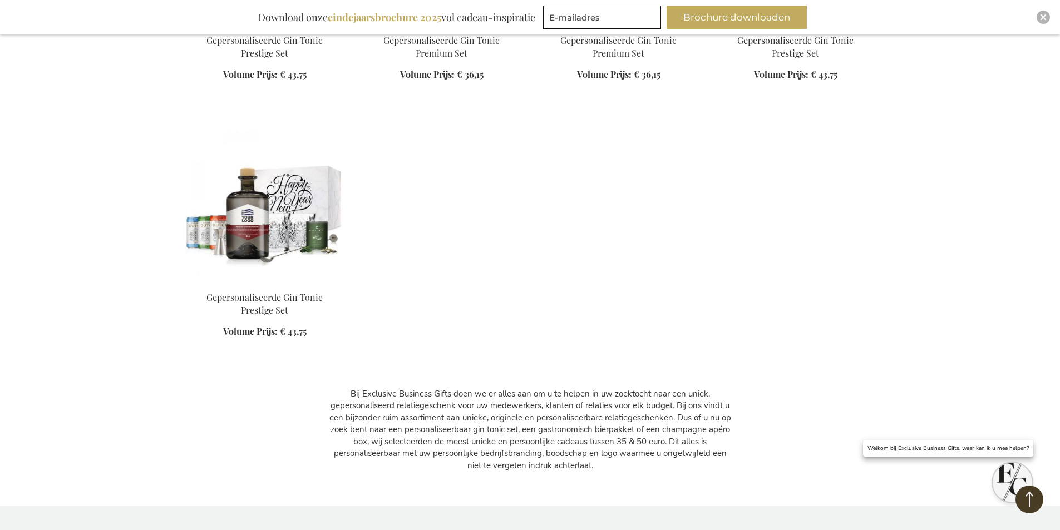
scroll to position [10626, 0]
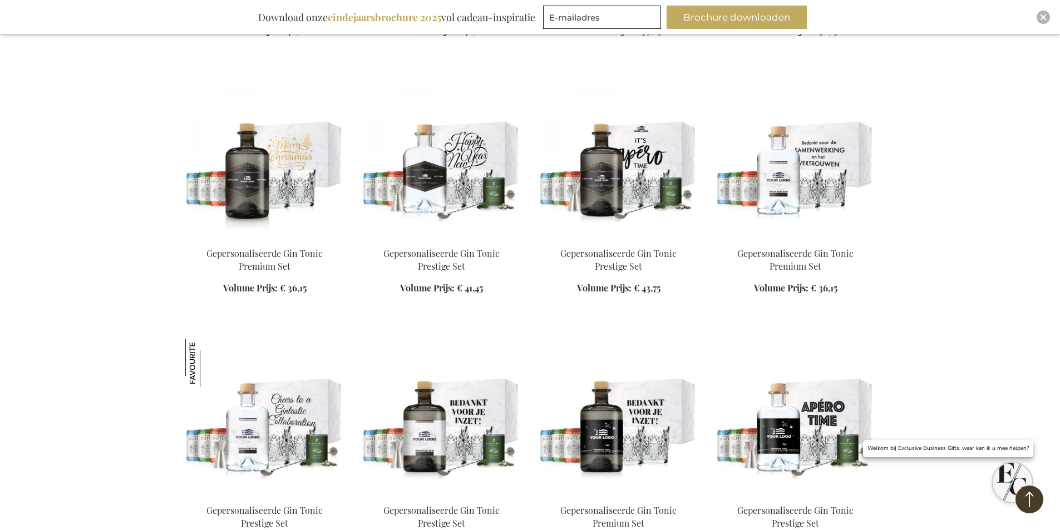
scroll to position [9958, 0]
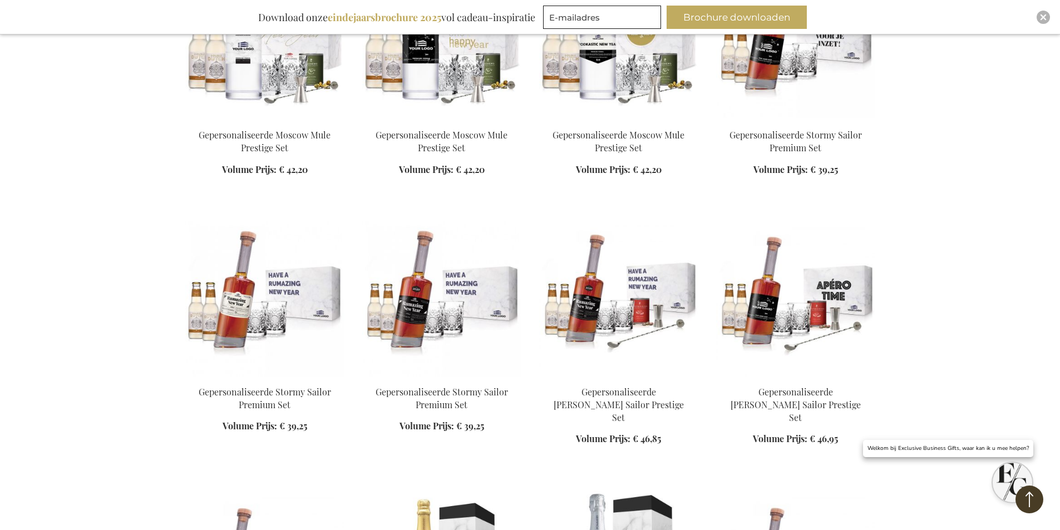
scroll to position [9013, 0]
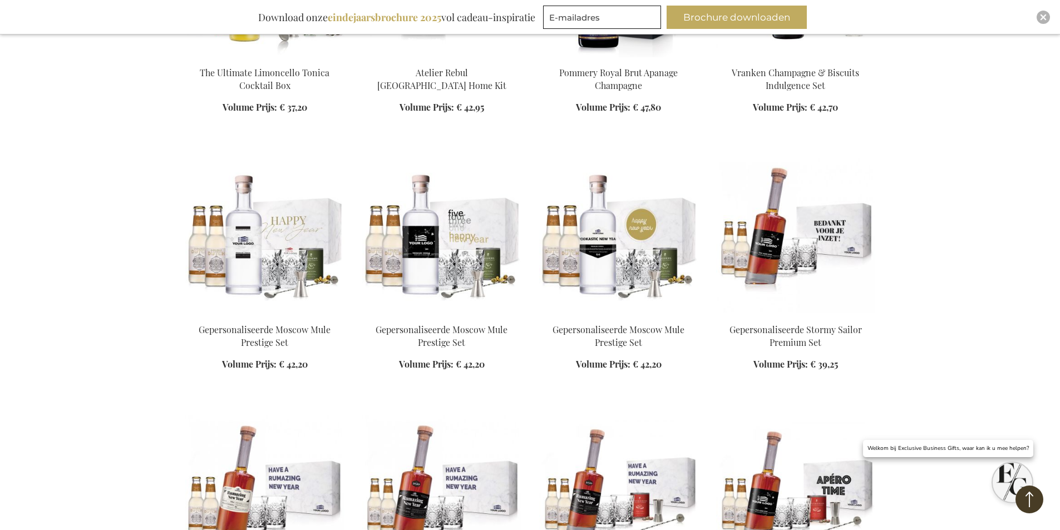
scroll to position [8679, 0]
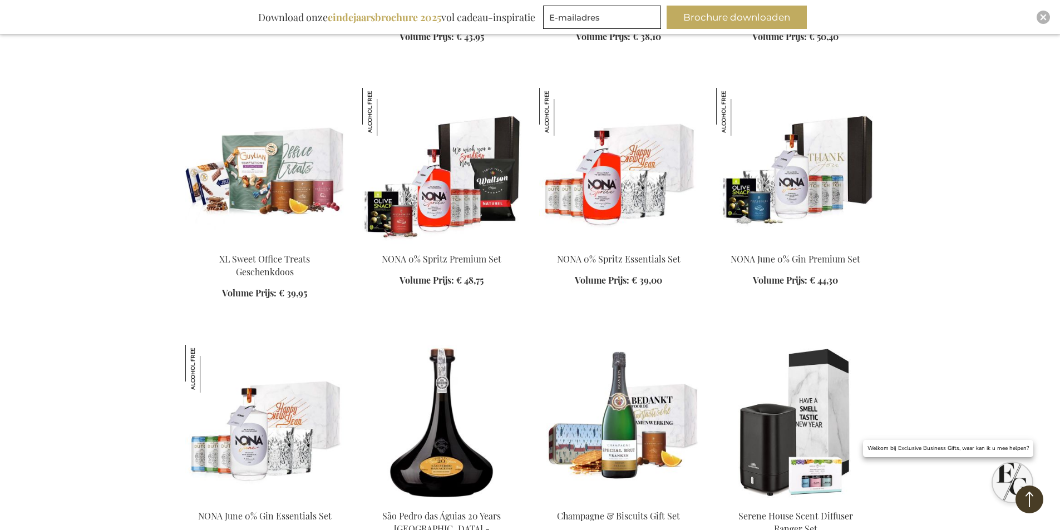
scroll to position [7399, 0]
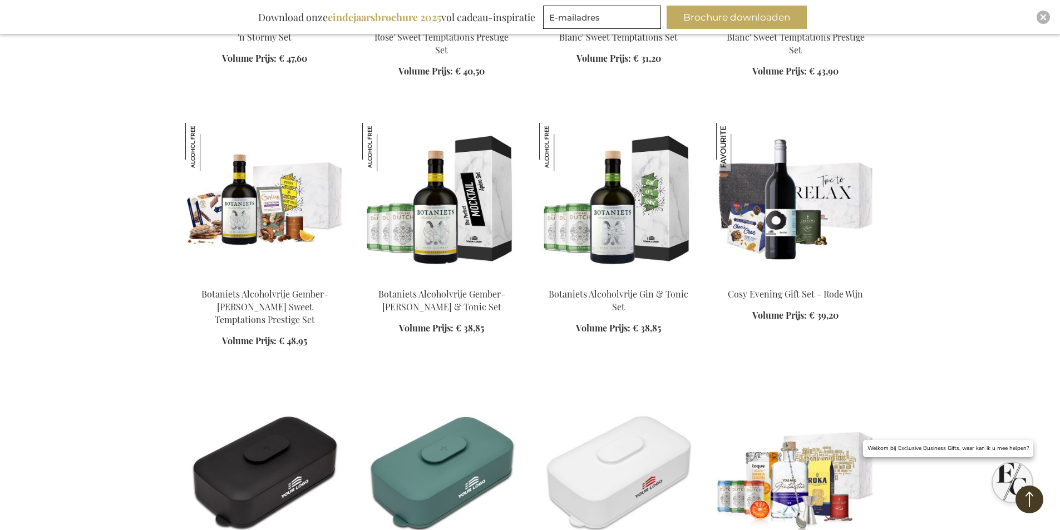
scroll to position [6120, 0]
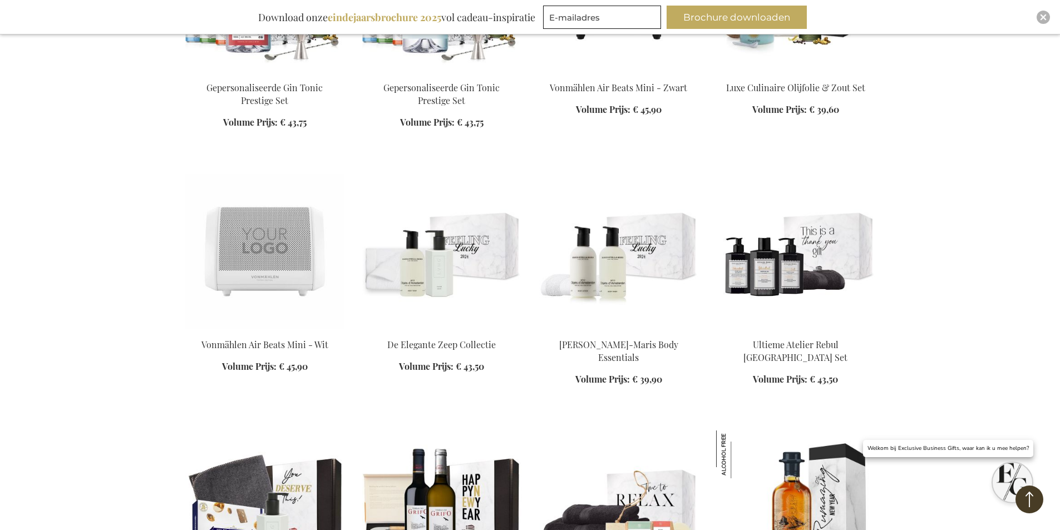
scroll to position [5285, 0]
